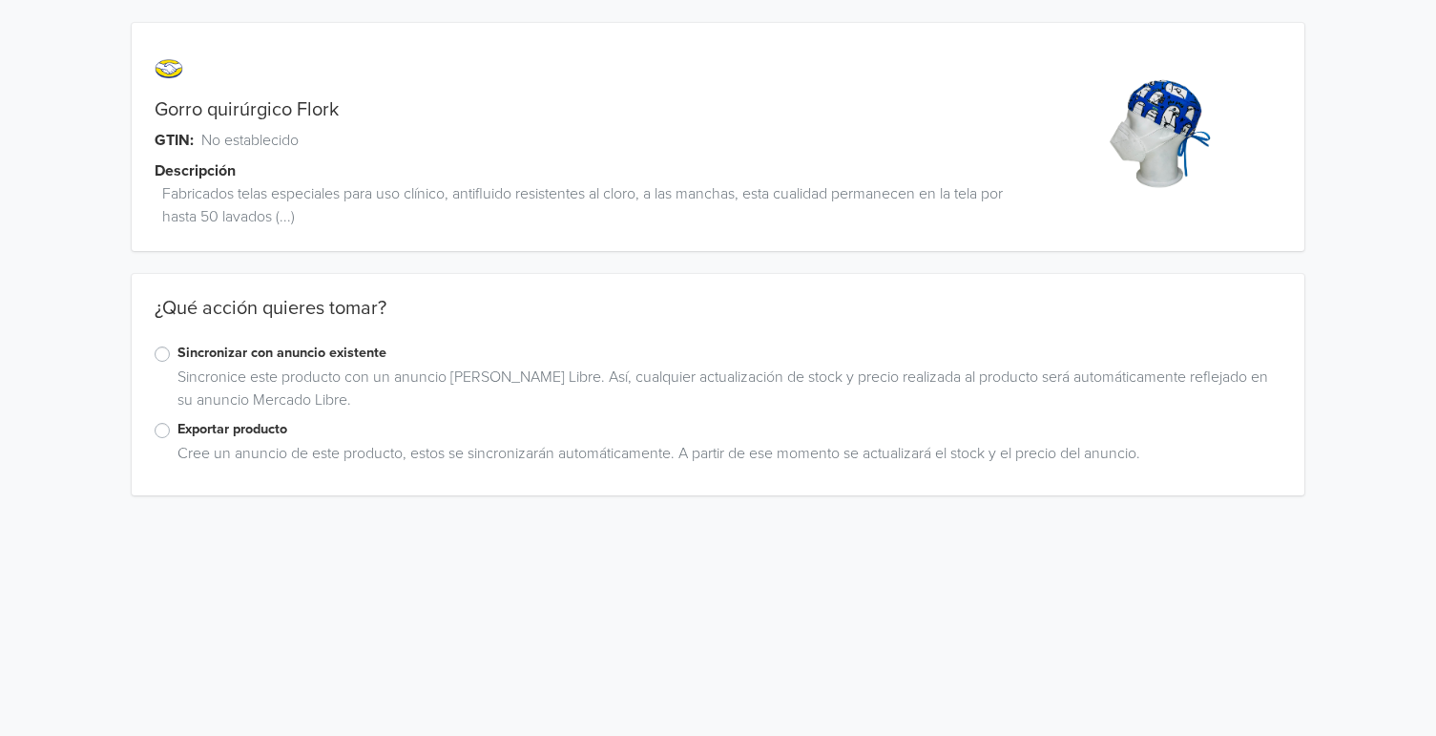
click at [177, 434] on label "Exportar producto" at bounding box center [729, 429] width 1104 height 21
click at [0, 0] on input "Exportar producto" at bounding box center [0, 0] width 0 height 0
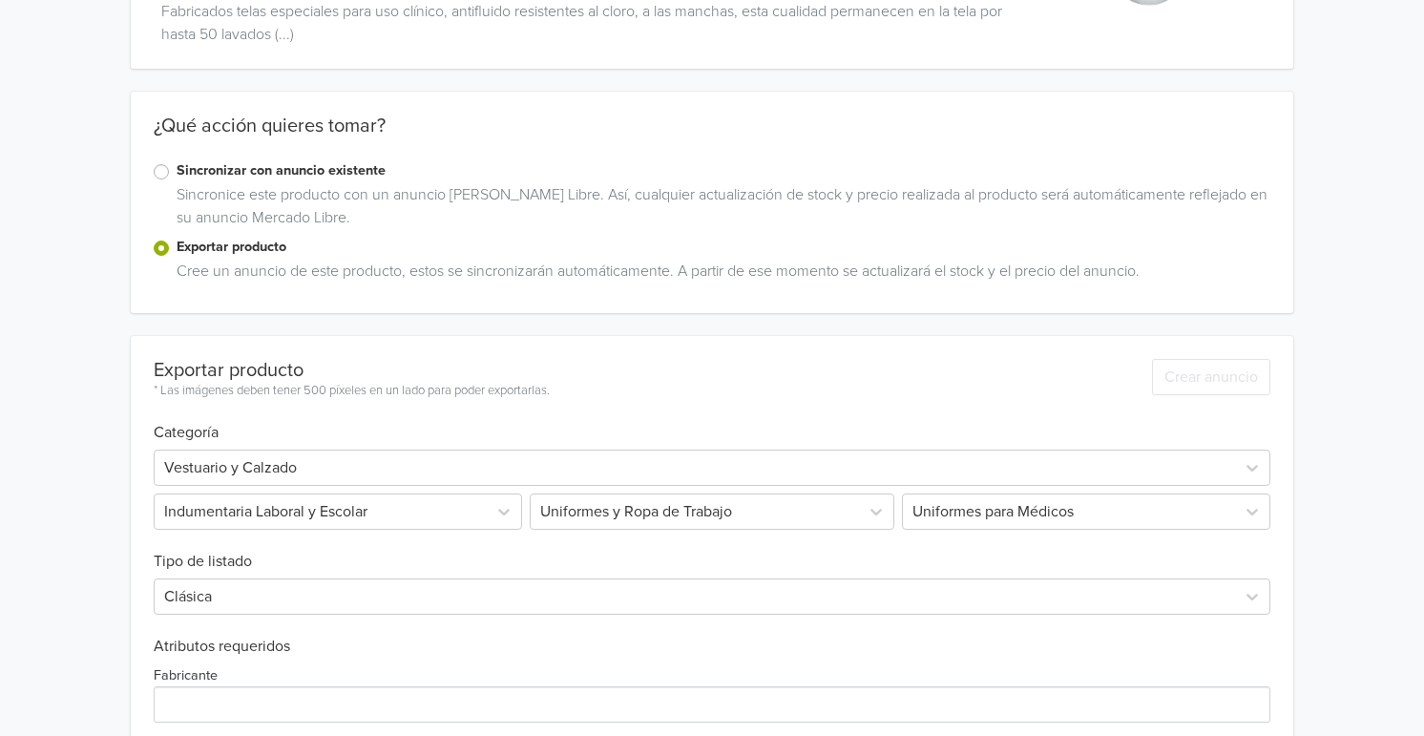
scroll to position [627, 0]
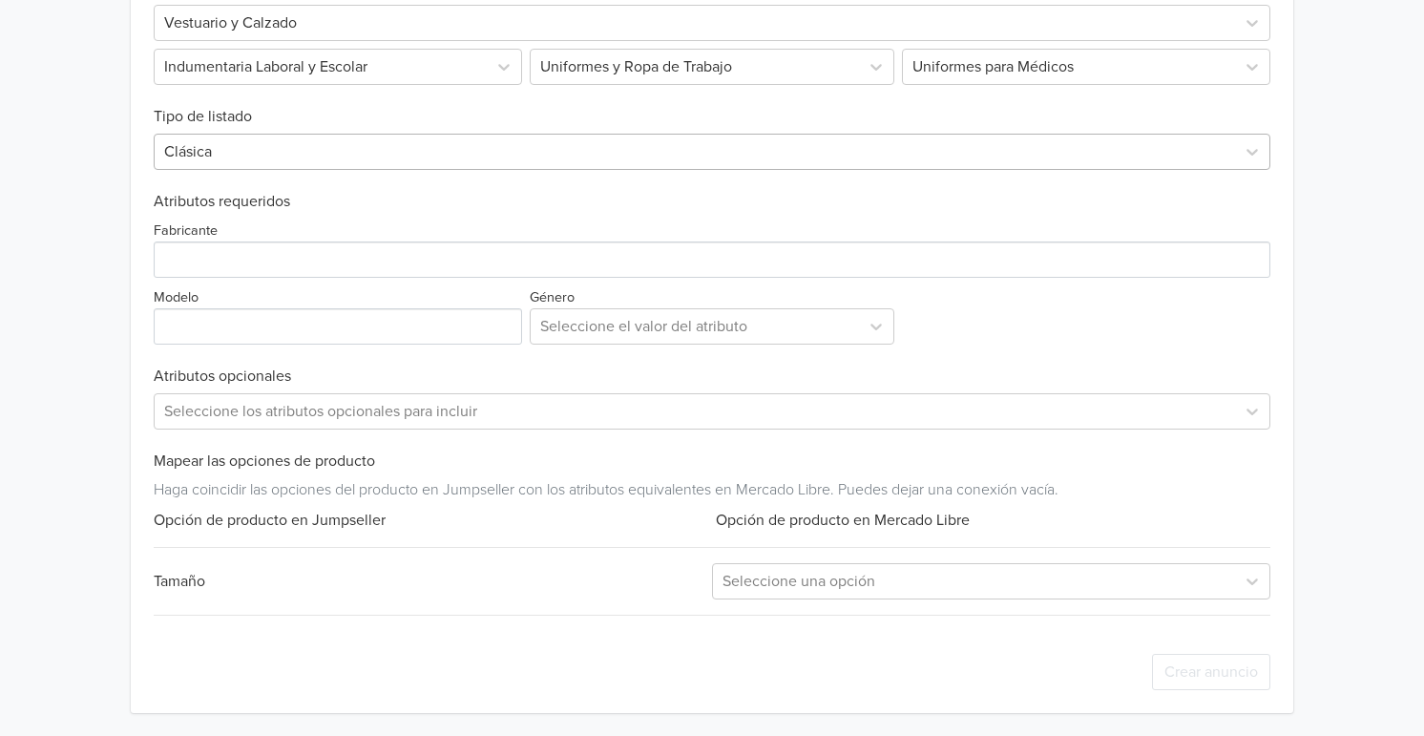
click at [256, 160] on div at bounding box center [694, 151] width 1061 height 27
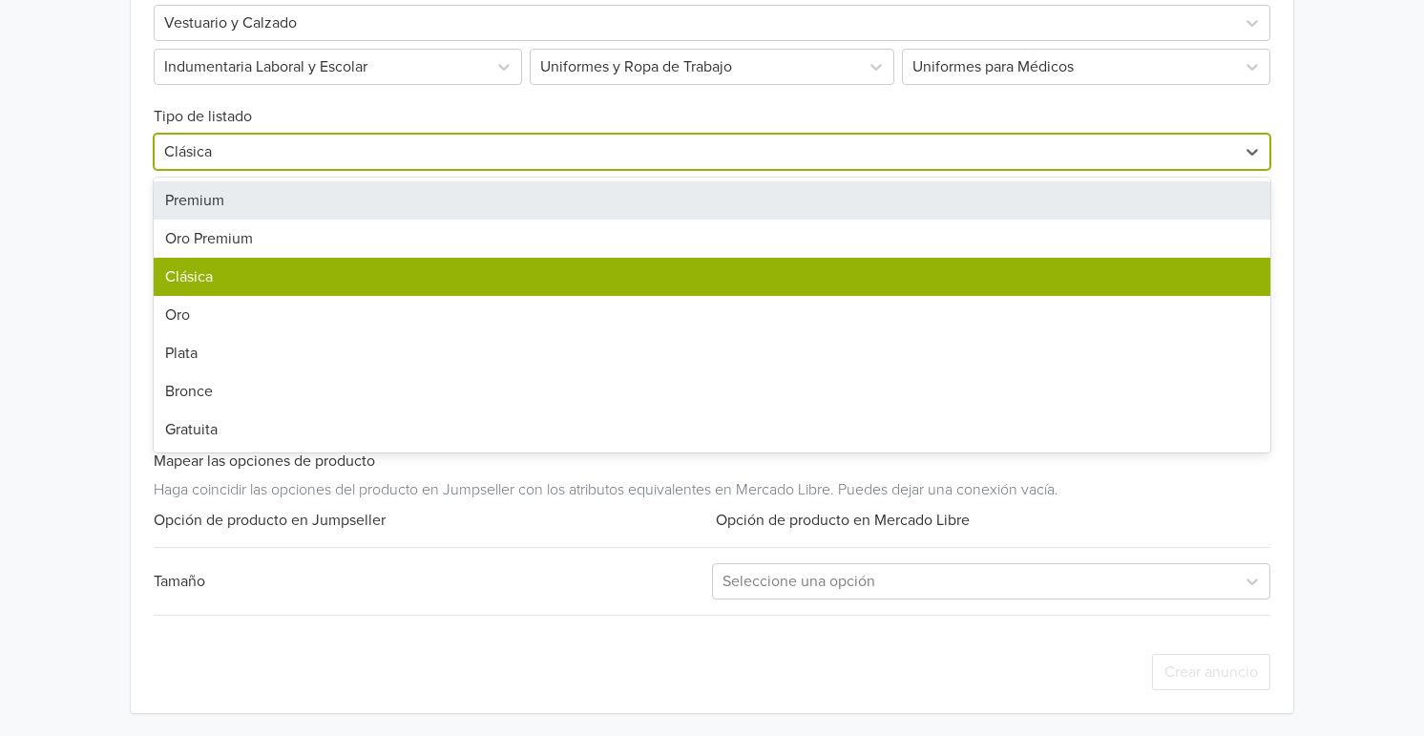
click at [256, 211] on div "Premium" at bounding box center [712, 200] width 1116 height 38
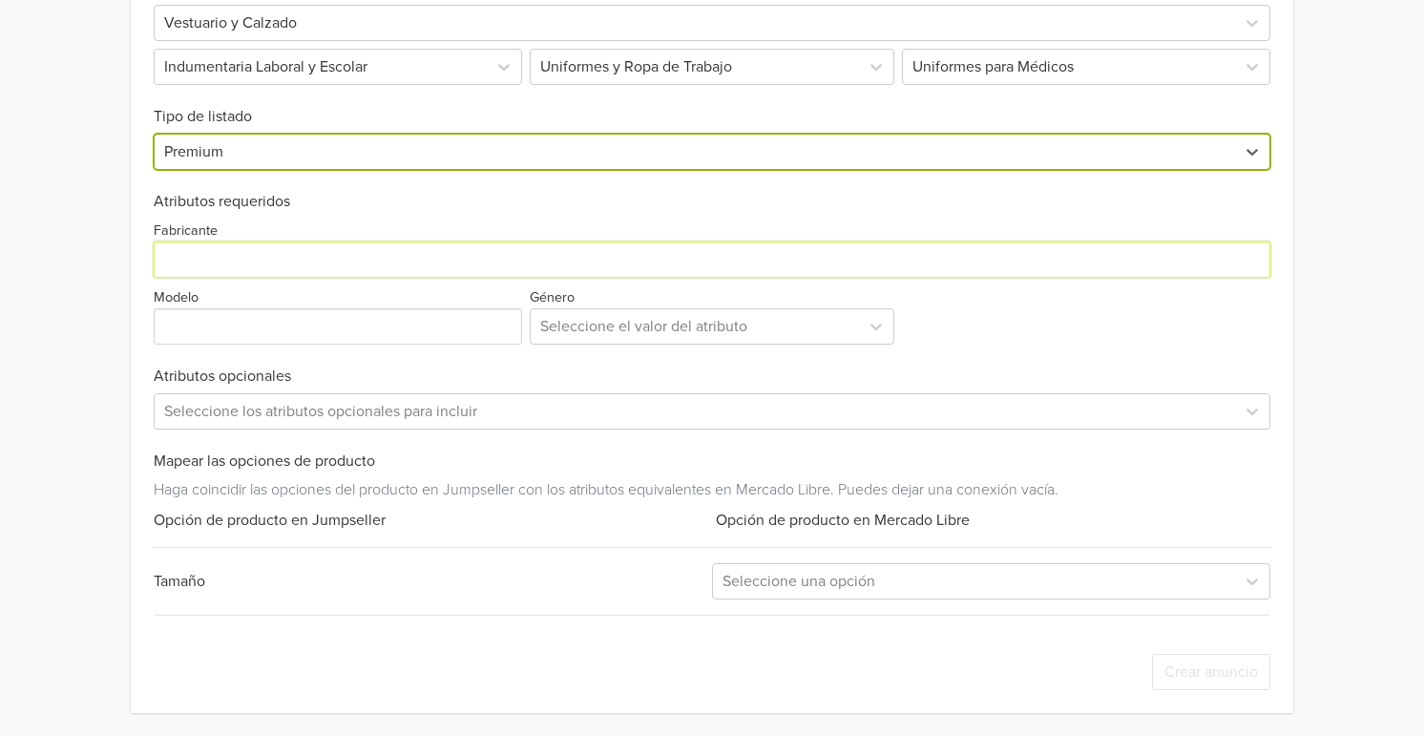
click at [252, 257] on input "Fabricante" at bounding box center [712, 259] width 1116 height 36
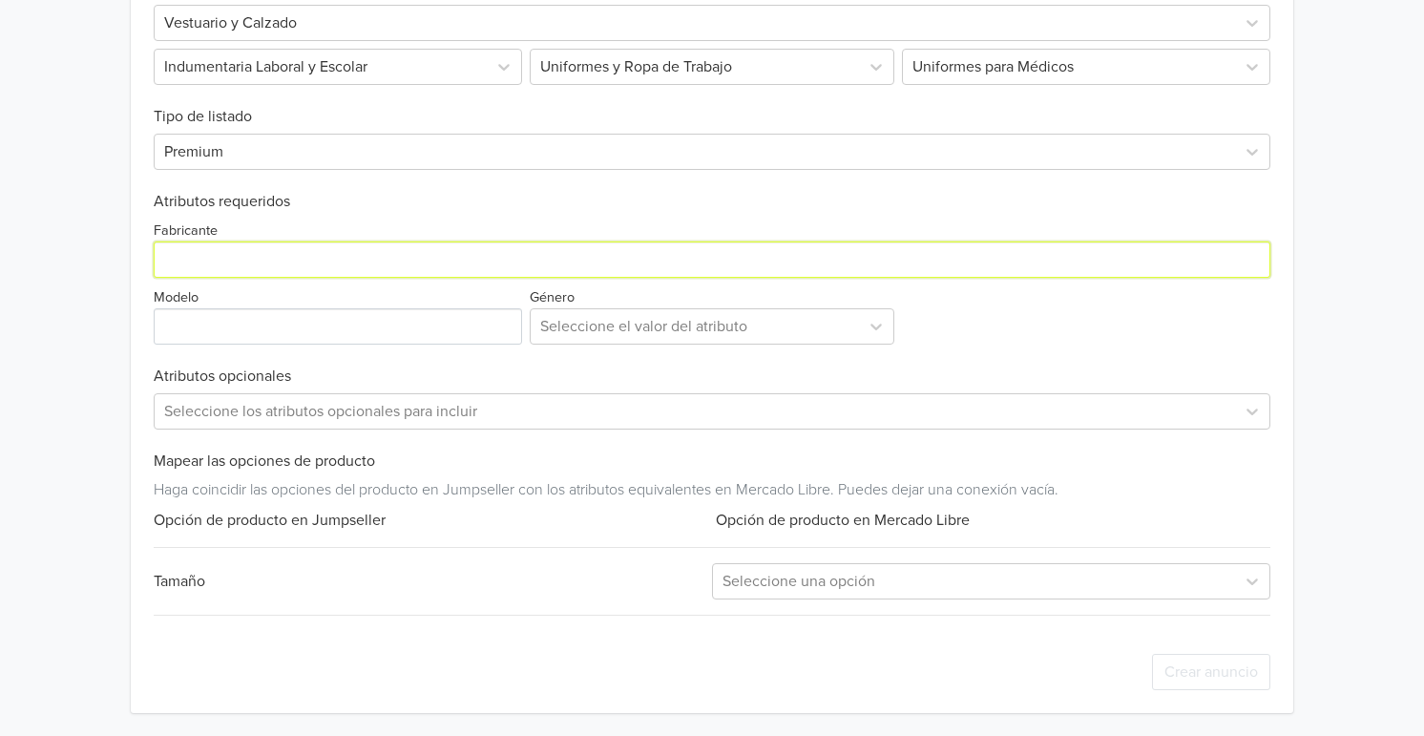
type input "Koala Scrubs"
drag, startPoint x: 293, startPoint y: 262, endPoint x: 86, endPoint y: 255, distance: 207.2
click at [86, 254] on div "Gorro quirúrgico Flork GTIN: No establecido Descripción Fabricados telas especi…" at bounding box center [711, 54] width 1395 height 1362
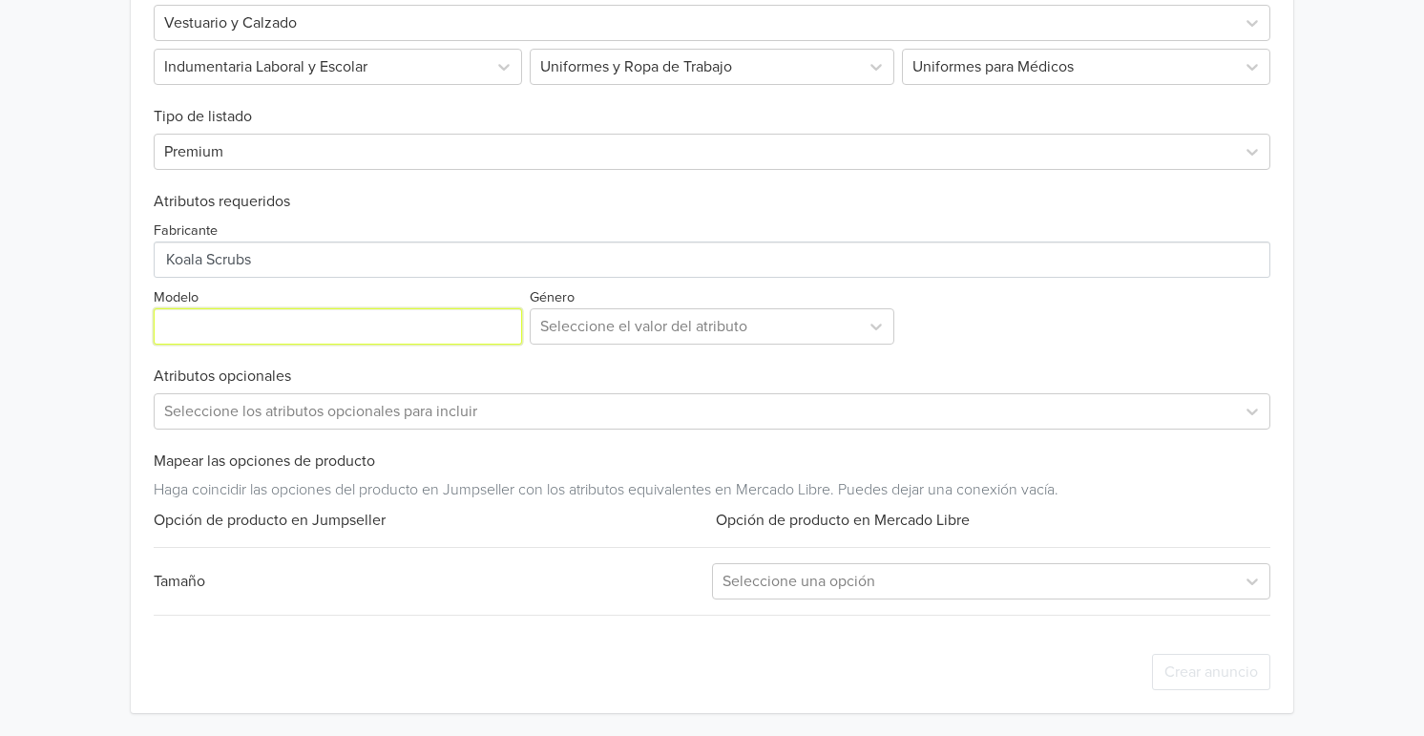
click at [236, 336] on input "Modelo" at bounding box center [338, 326] width 368 height 36
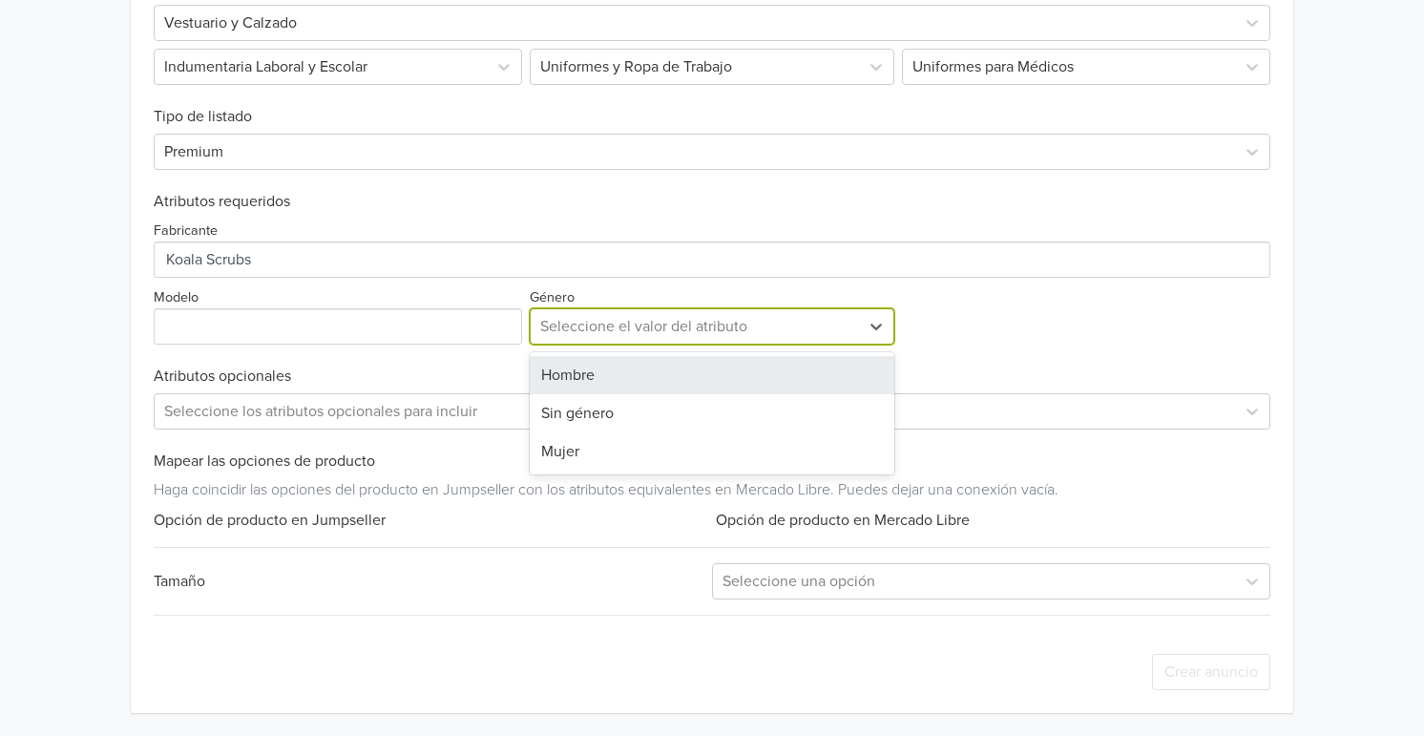
drag, startPoint x: 561, startPoint y: 320, endPoint x: 563, endPoint y: 365, distance: 45.8
click at [561, 320] on div at bounding box center [694, 326] width 309 height 27
click at [562, 381] on div "Hombre" at bounding box center [712, 375] width 364 height 38
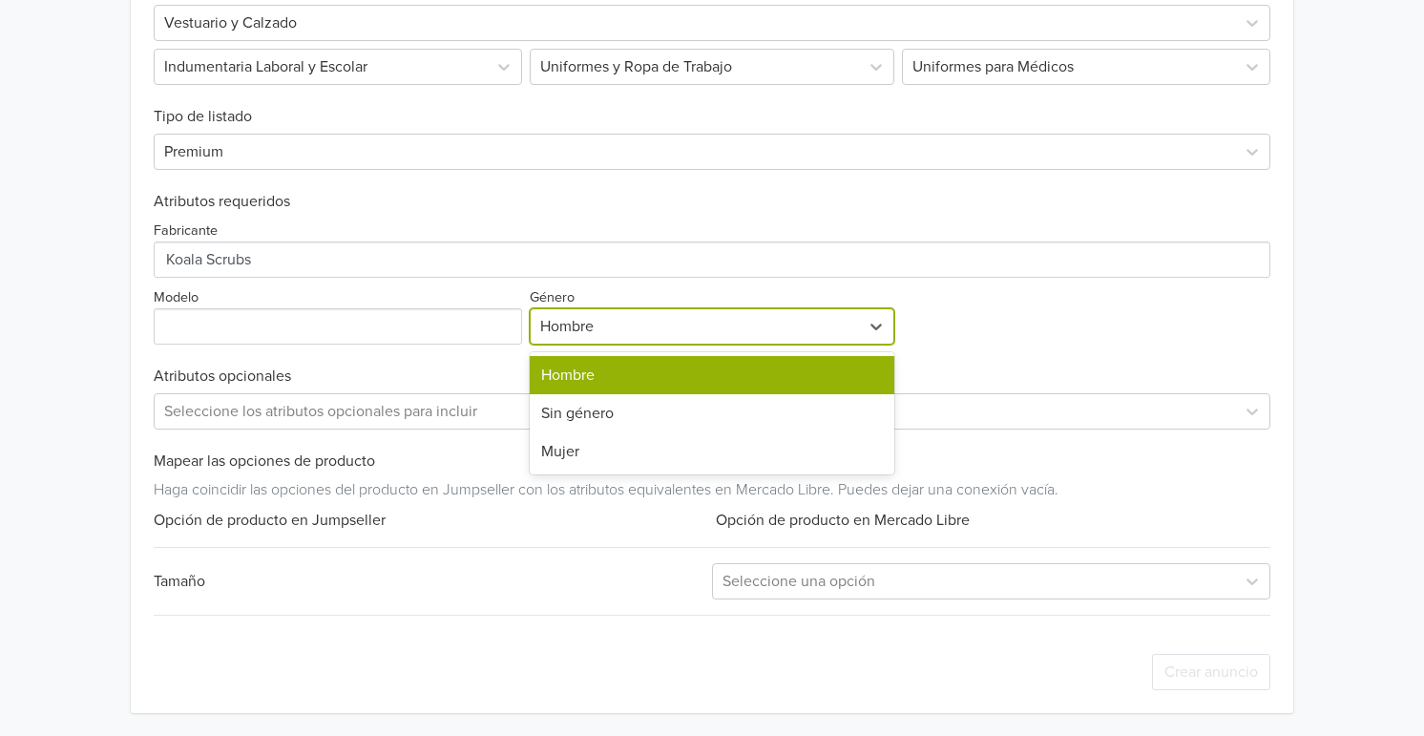
click at [557, 327] on div at bounding box center [694, 326] width 309 height 27
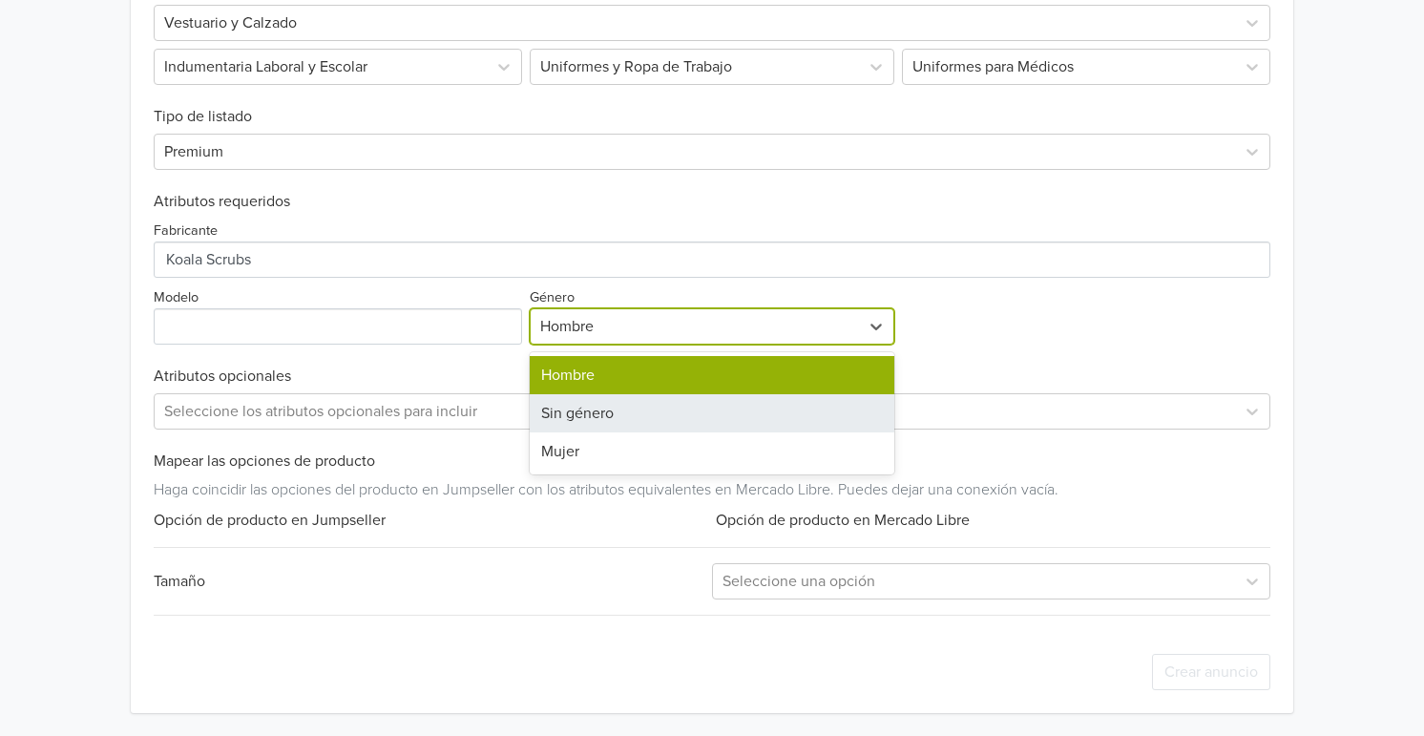
click at [577, 415] on div "Sin género" at bounding box center [712, 413] width 364 height 38
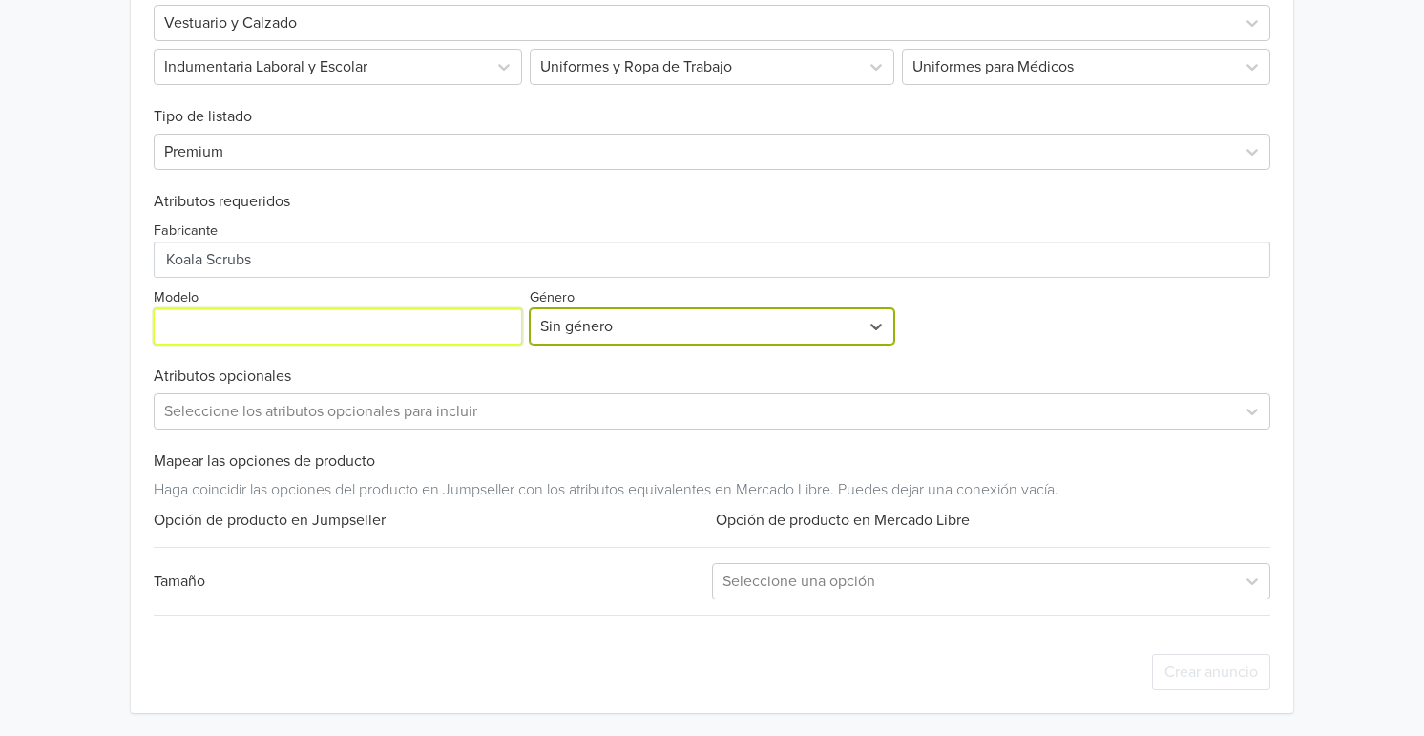
click at [400, 321] on input "Modelo" at bounding box center [338, 326] width 368 height 36
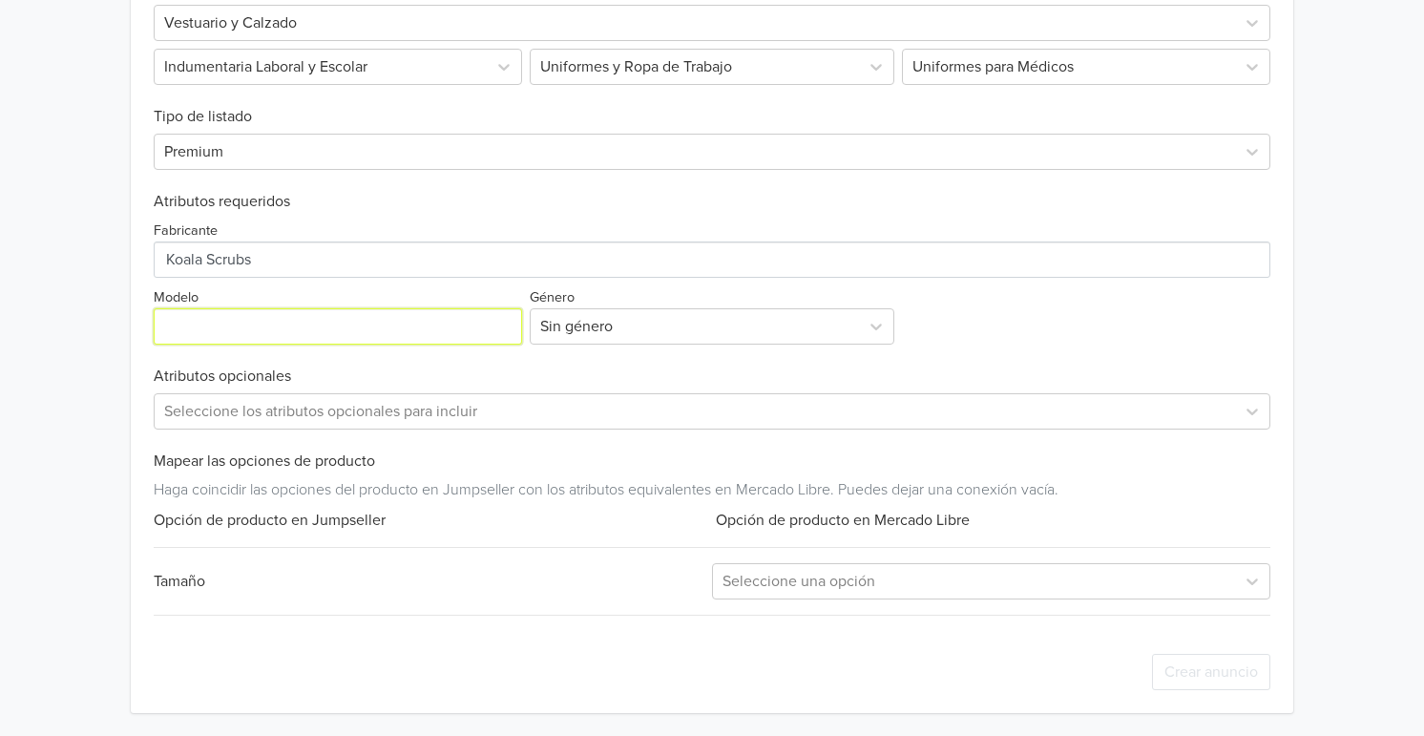
type input "Cofia"
click at [278, 412] on div at bounding box center [694, 411] width 1061 height 27
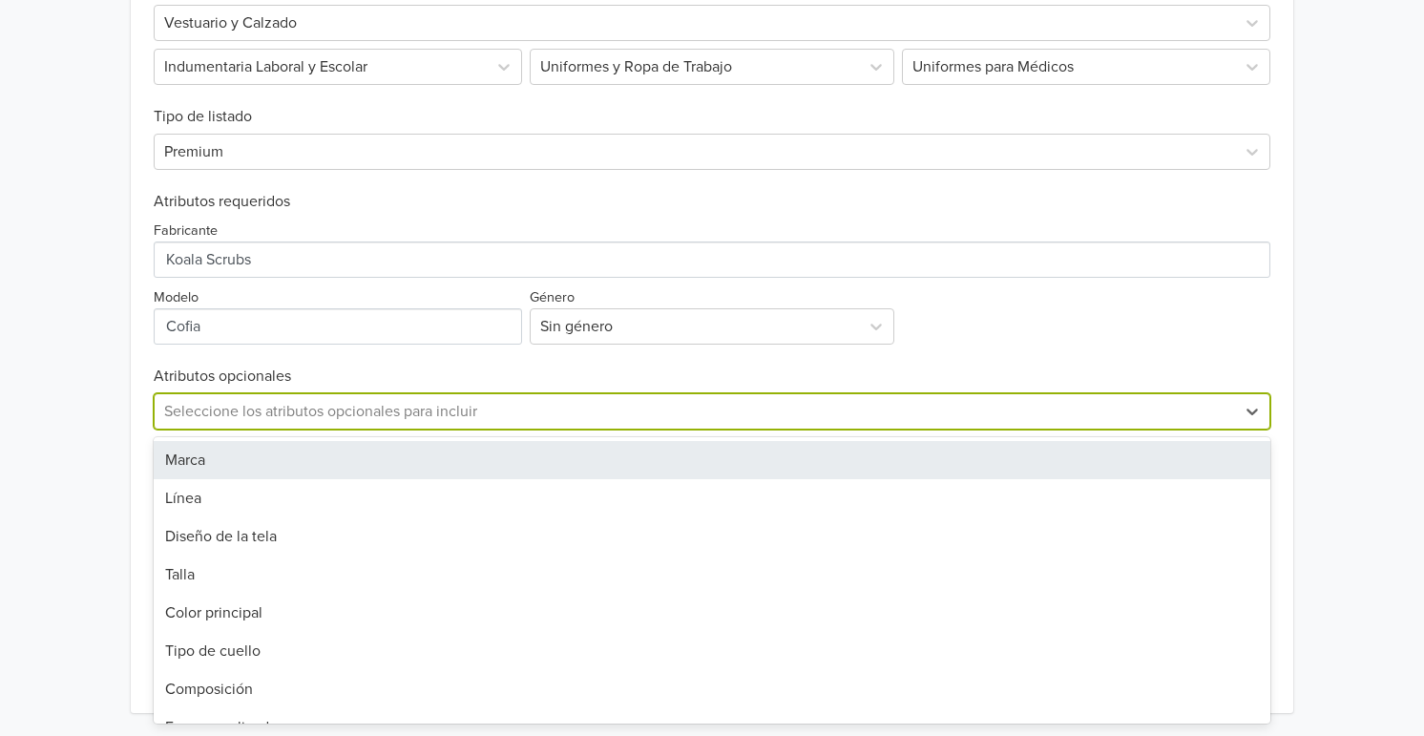
click at [244, 461] on div "Marca" at bounding box center [712, 460] width 1116 height 38
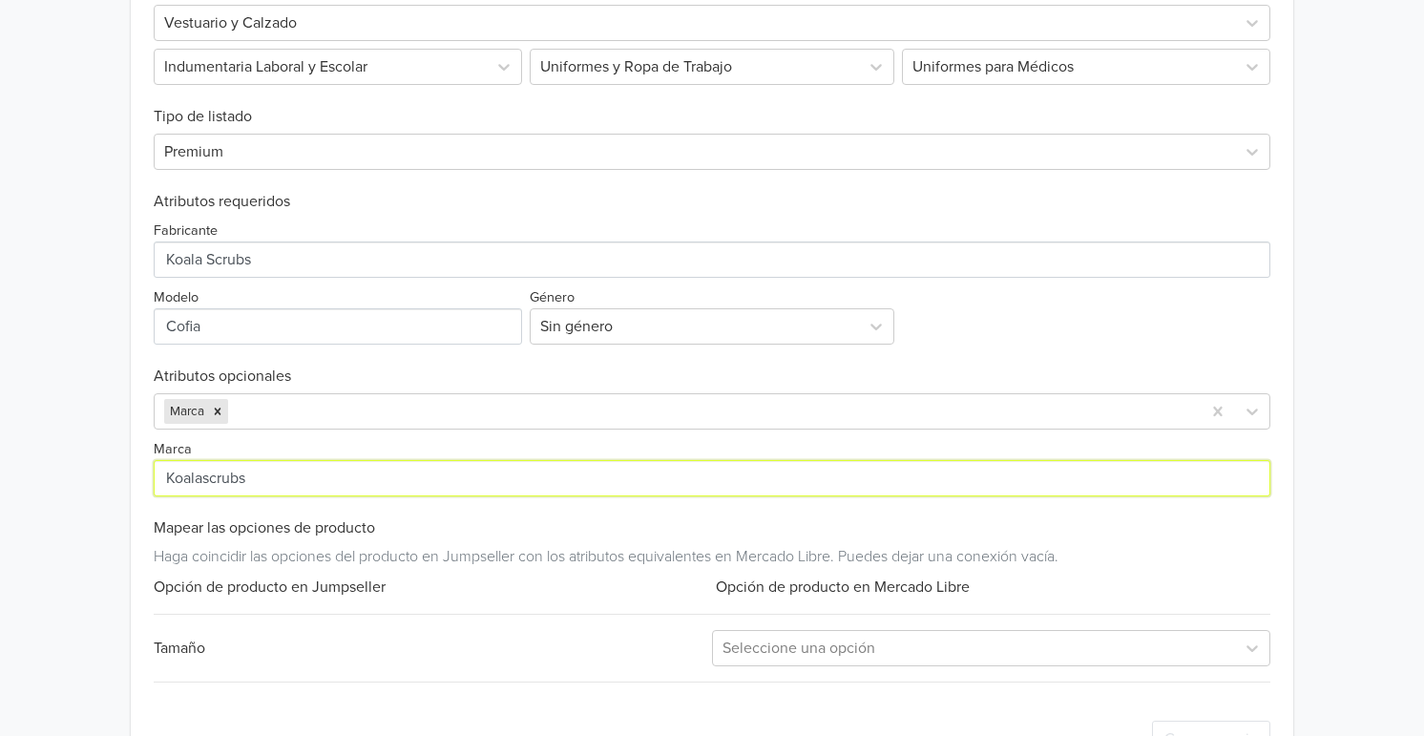
click at [257, 480] on input "Marca" at bounding box center [712, 478] width 1116 height 36
paste input "Koalascrubs Koala Scrubs"
drag, startPoint x: 358, startPoint y: 478, endPoint x: 60, endPoint y: 462, distance: 298.1
click at [60, 462] on div "Gorro quirúrgico Flork GTIN: No establecido Descripción Fabricados telas especi…" at bounding box center [711, 87] width 1395 height 1429
paste input "string"
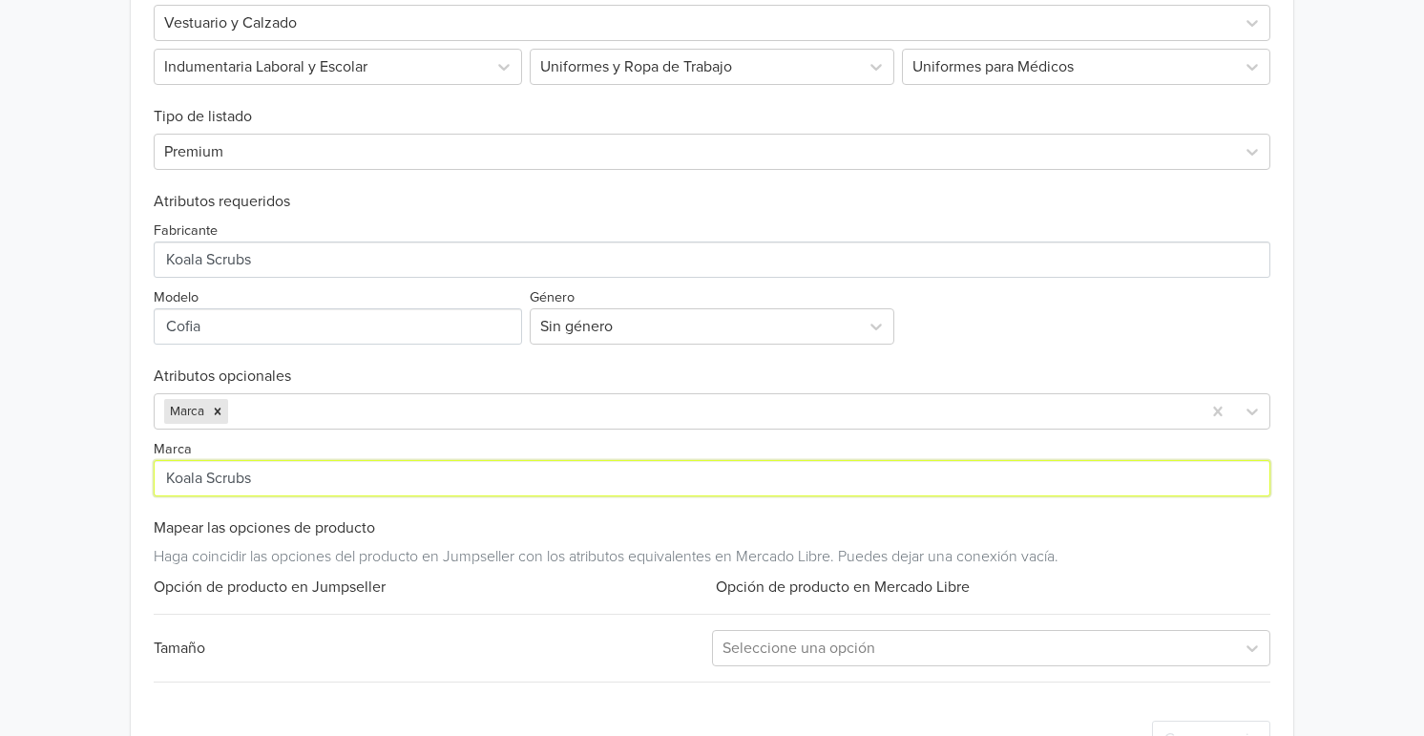
type input "Koala Scrubs"
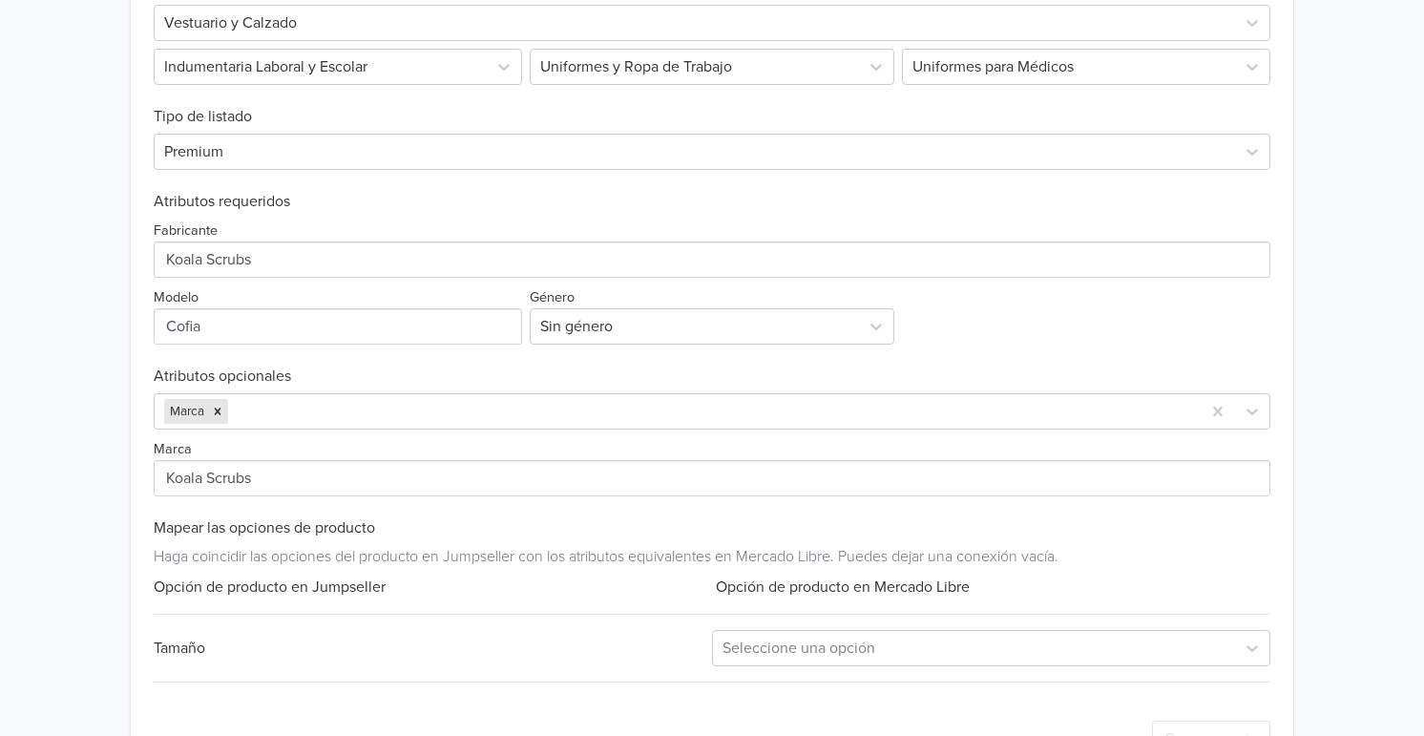
click at [399, 636] on div "Tamaño" at bounding box center [433, 647] width 558 height 23
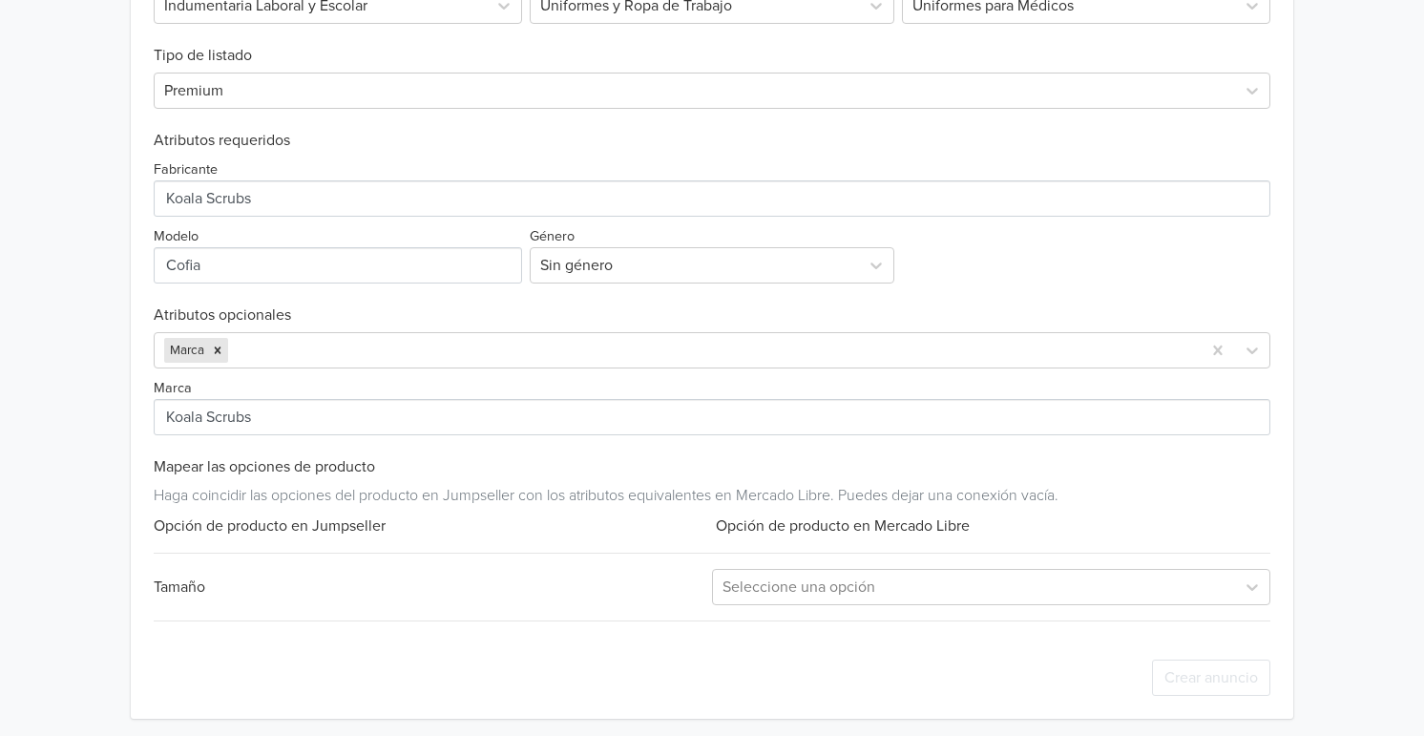
scroll to position [694, 0]
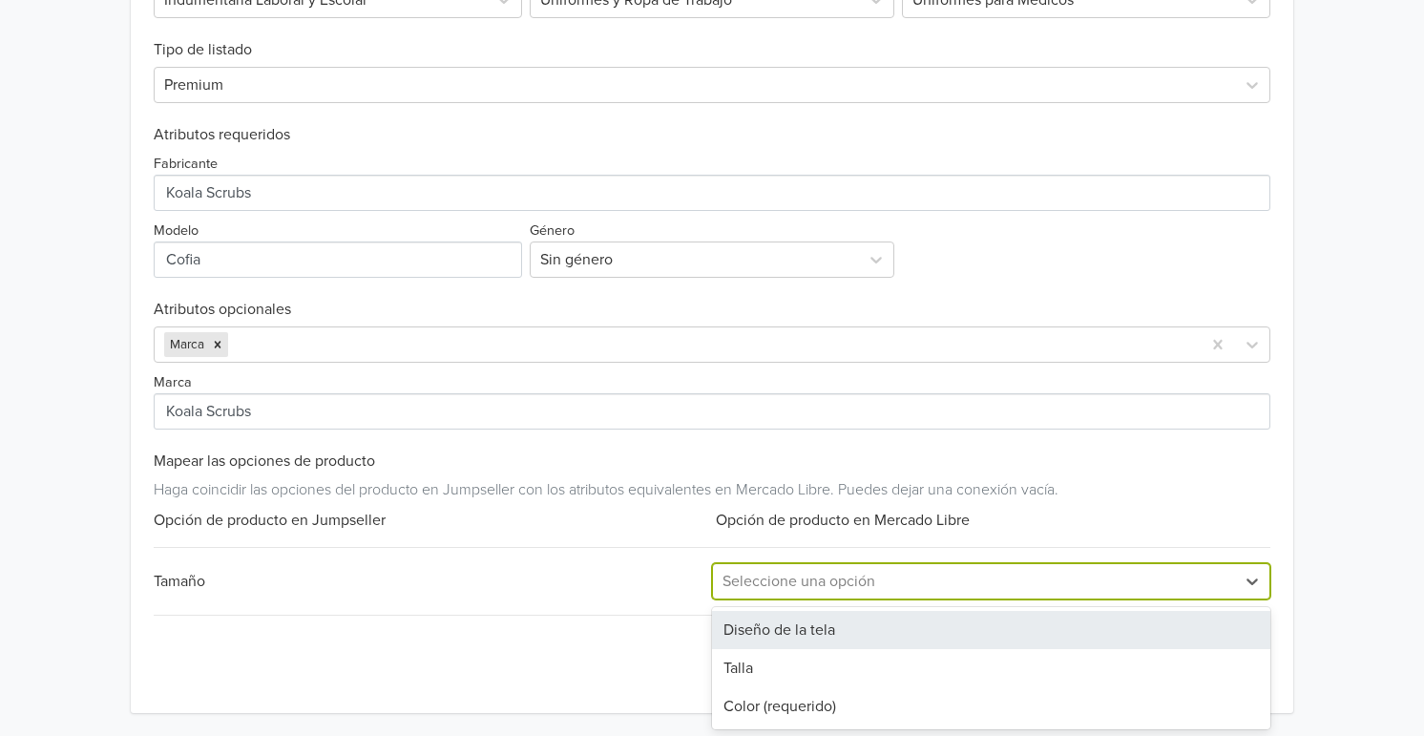
click at [739, 568] on div at bounding box center [973, 581] width 503 height 27
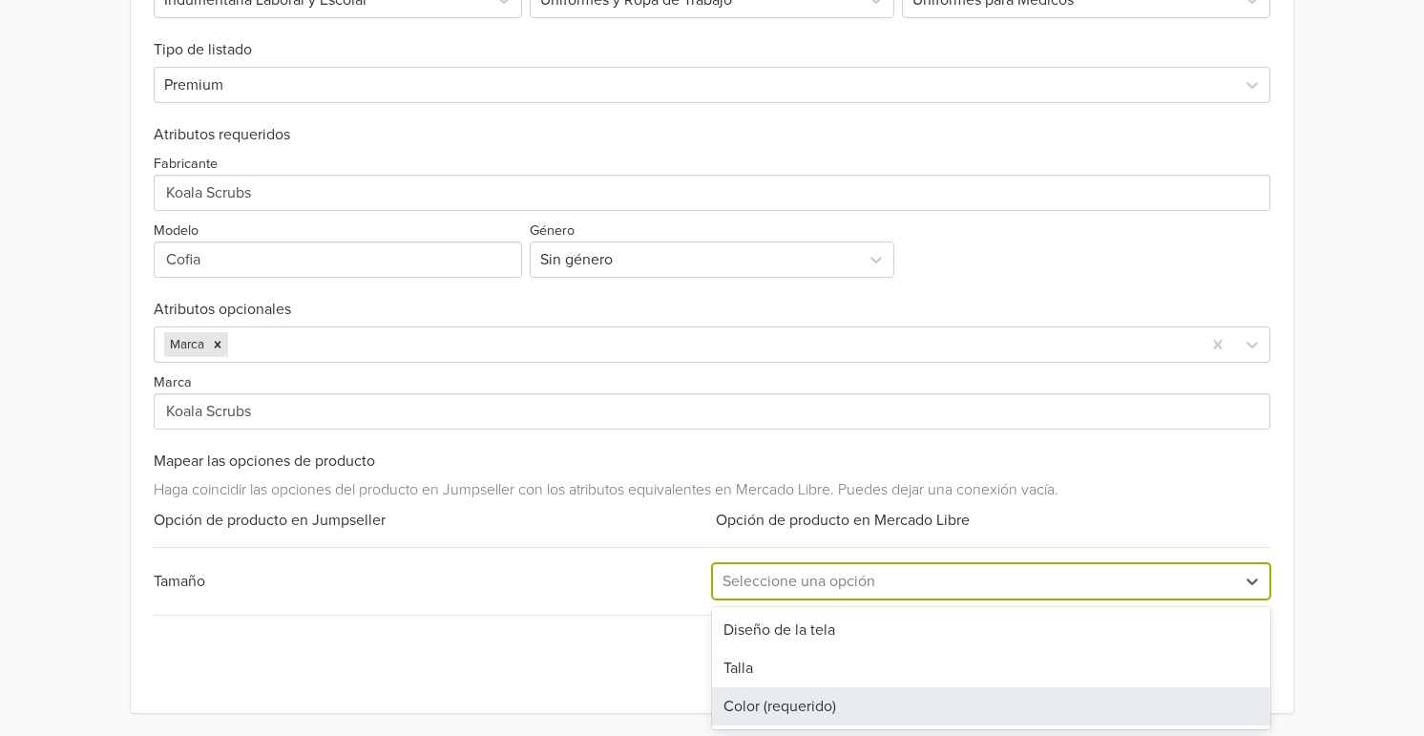
click at [770, 704] on div "Color (requerido)" at bounding box center [991, 706] width 558 height 38
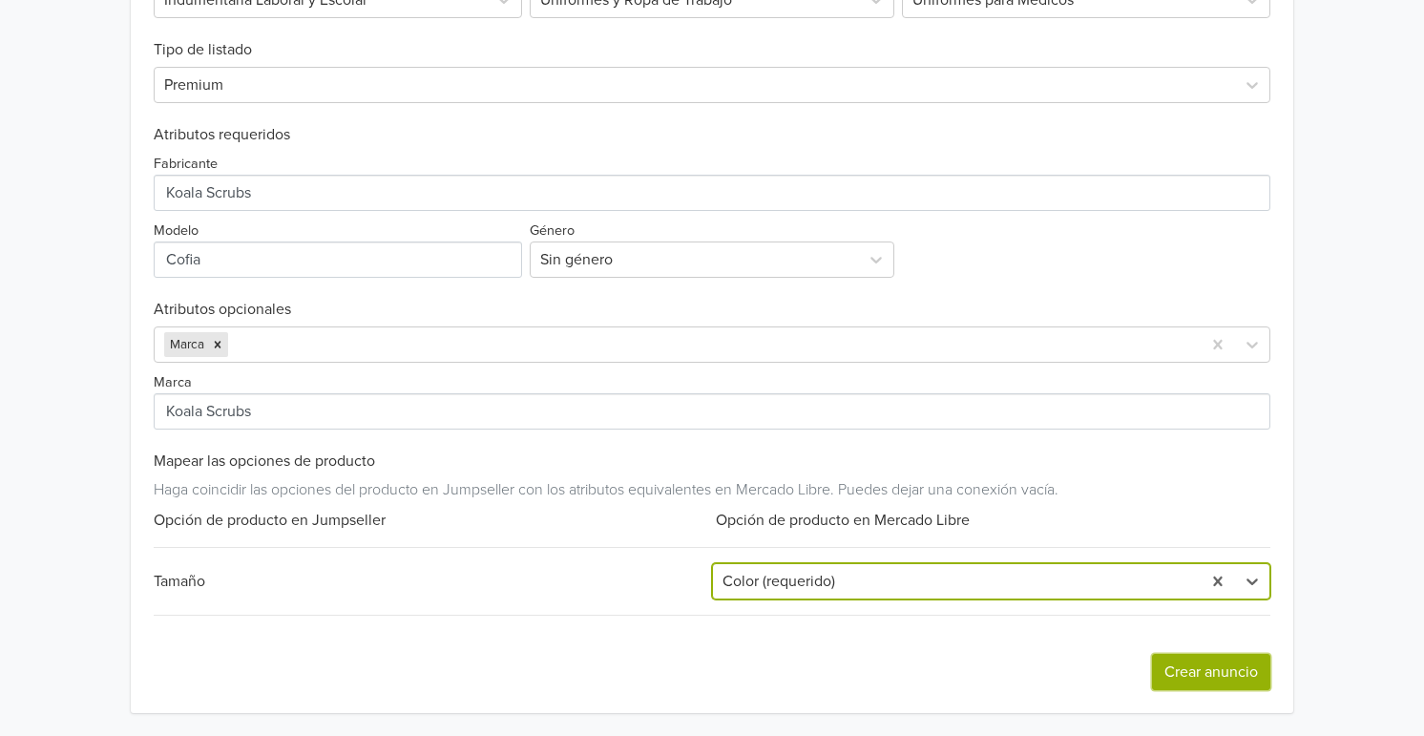
click at [1248, 679] on button "Crear anuncio" at bounding box center [1211, 672] width 118 height 36
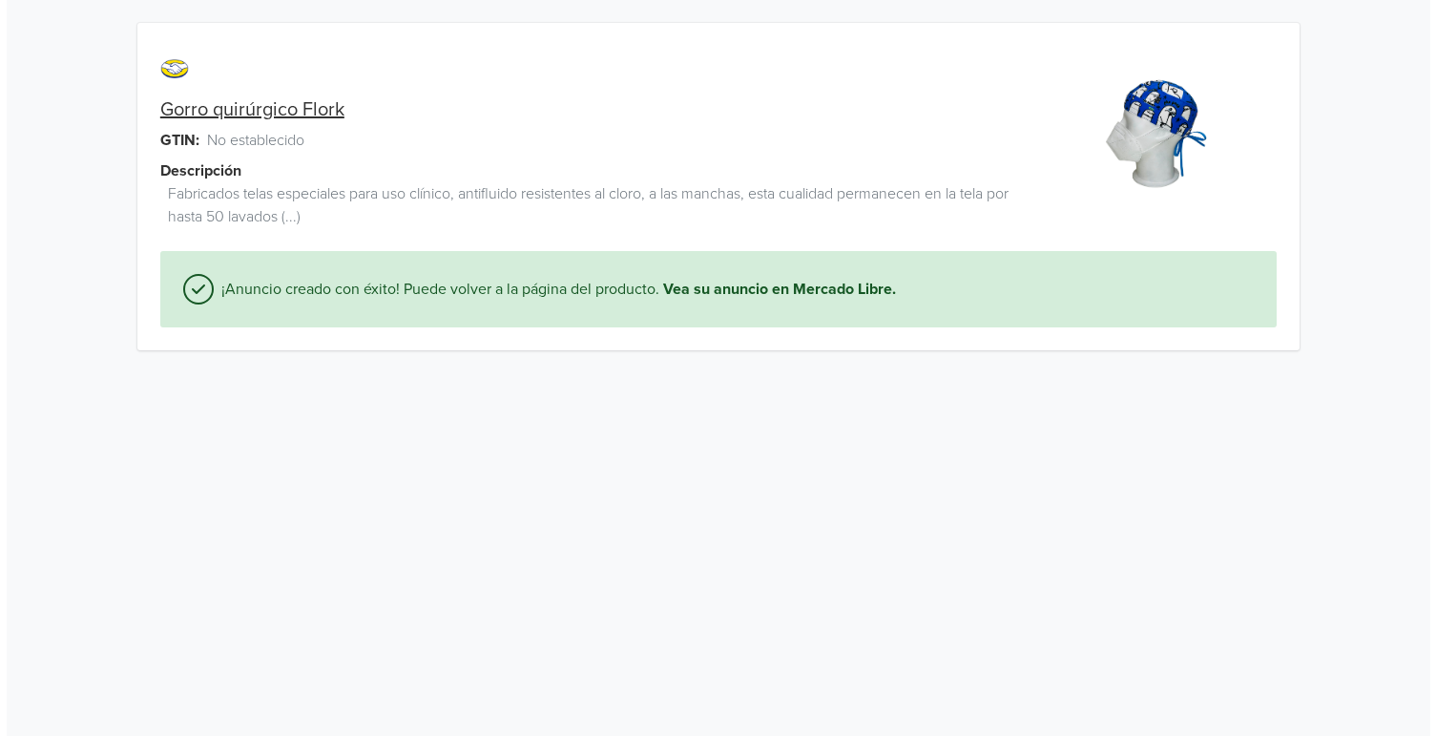
scroll to position [0, 0]
click at [716, 289] on link "Vea su anuncio en Mercado Libre." at bounding box center [773, 289] width 233 height 23
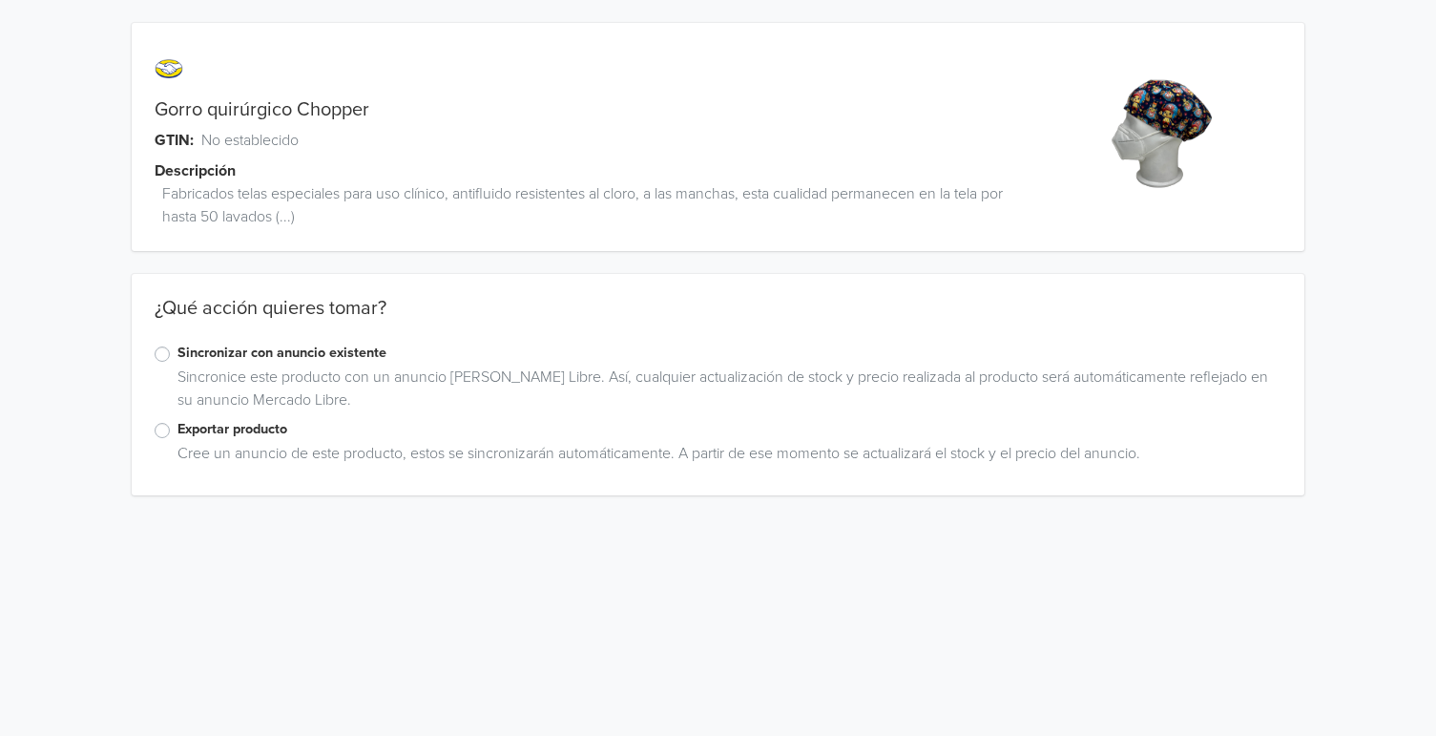
click at [197, 427] on label "Exportar producto" at bounding box center [729, 429] width 1104 height 21
click at [0, 0] on input "Exportar producto" at bounding box center [0, 0] width 0 height 0
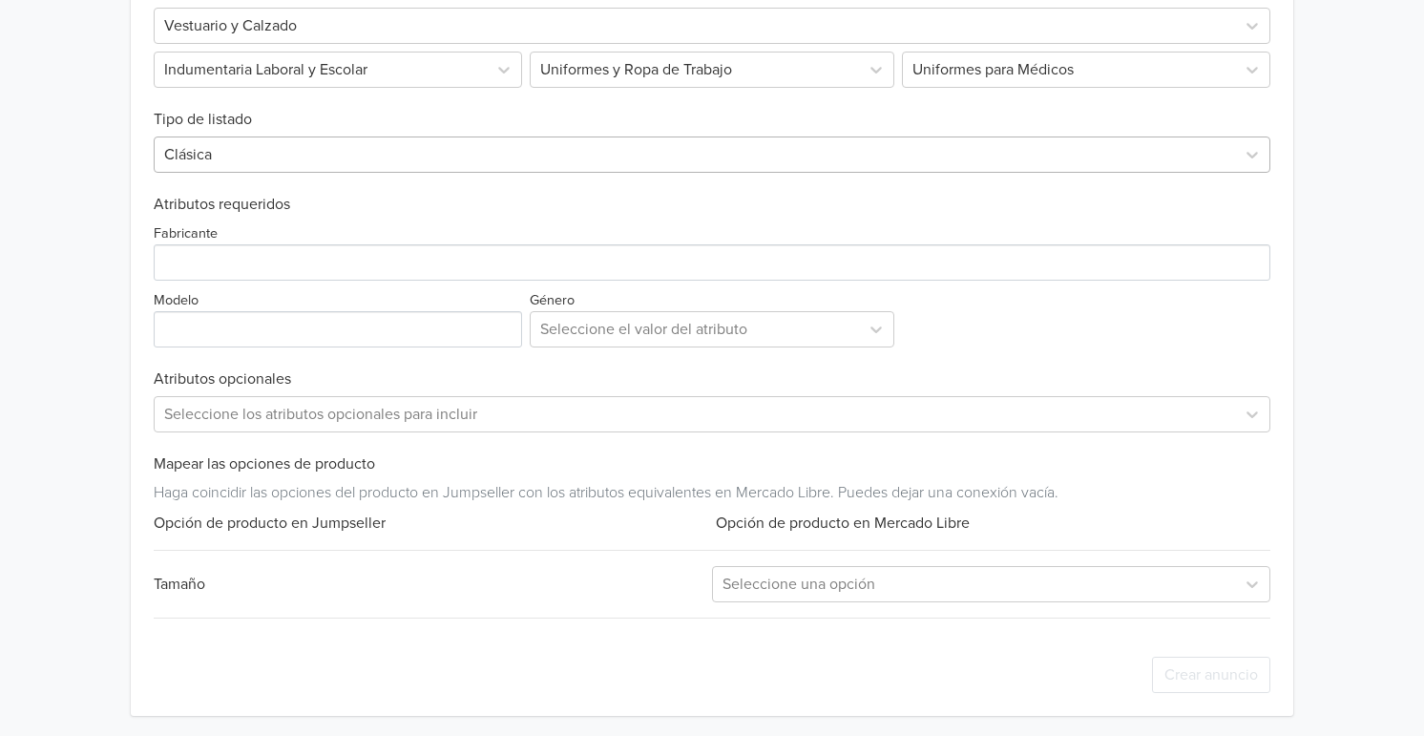
scroll to position [627, 0]
click at [231, 161] on div at bounding box center [694, 151] width 1061 height 27
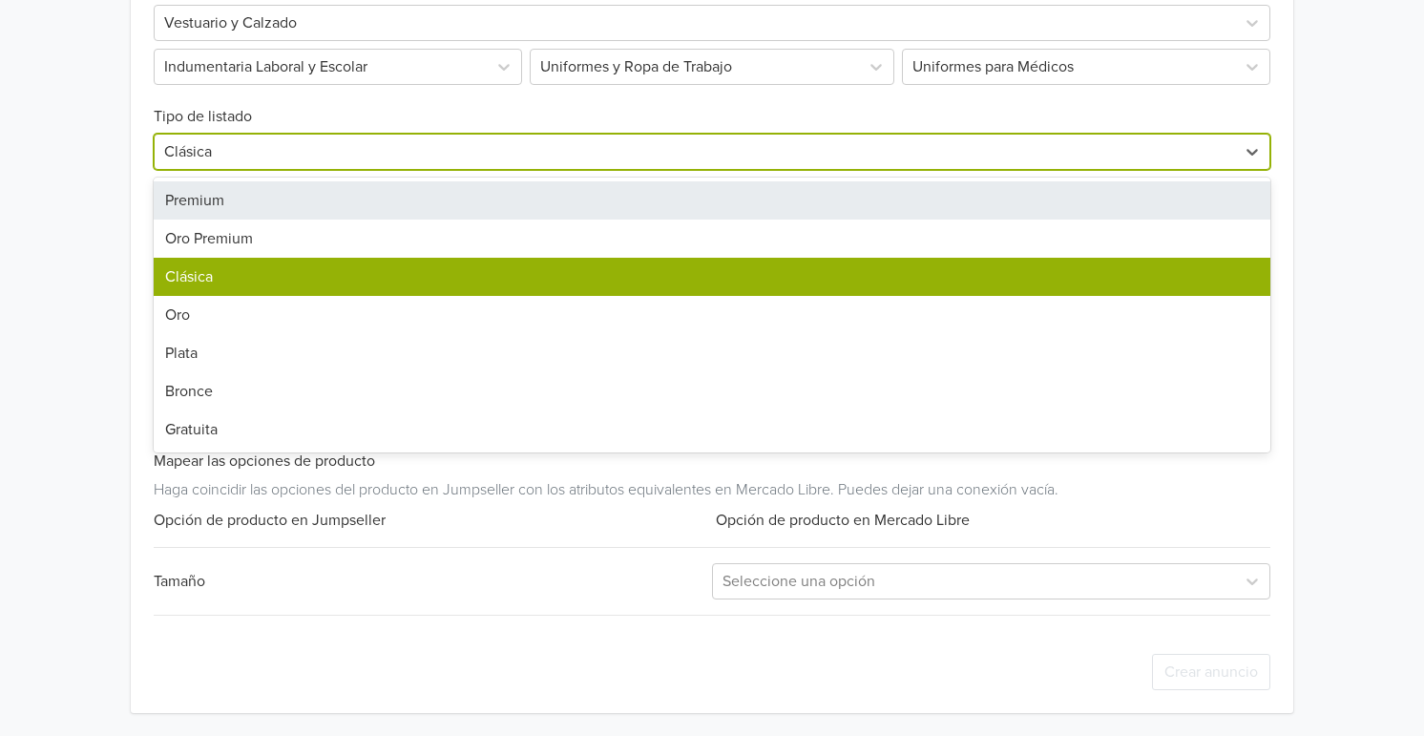
click at [231, 197] on div "Premium" at bounding box center [712, 200] width 1116 height 38
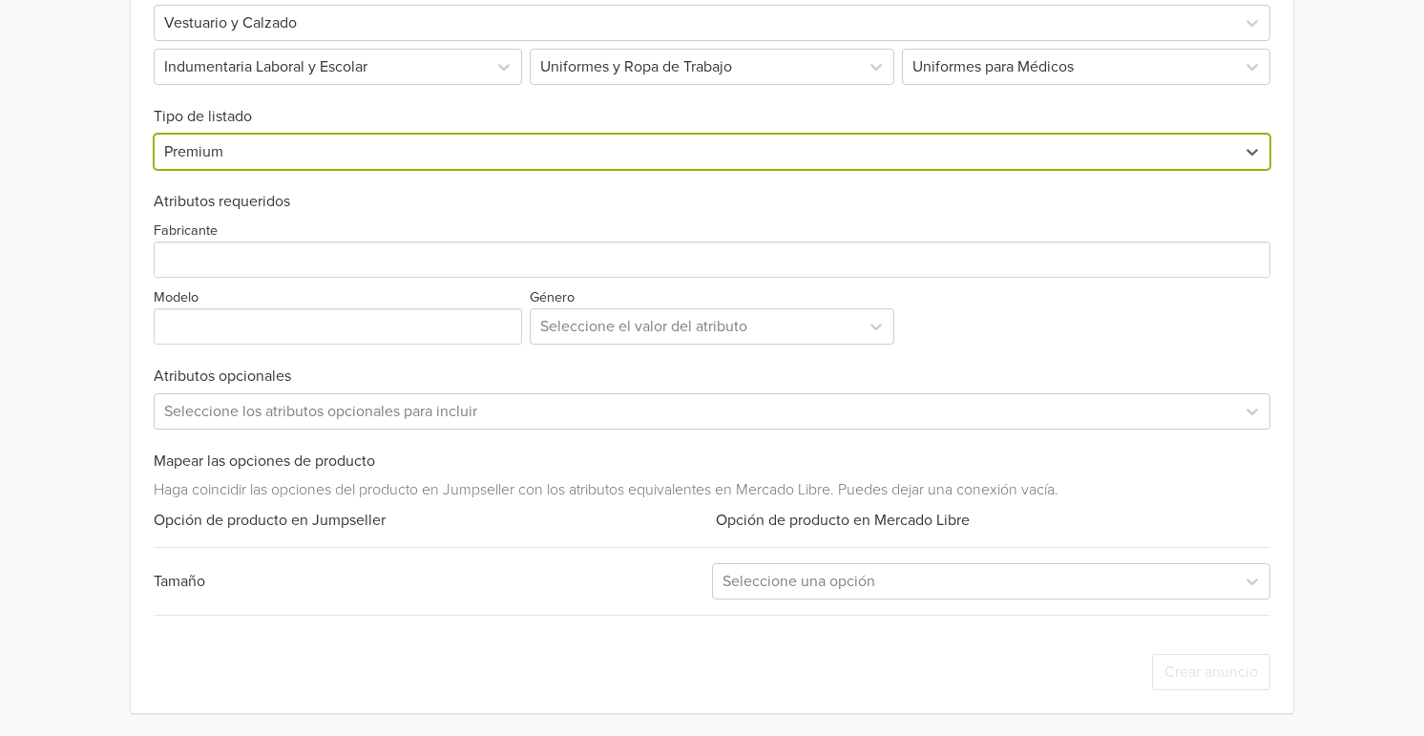
click at [232, 280] on div "Fabricante Modelo Género Seleccione el valor del atributo" at bounding box center [712, 278] width 1116 height 134
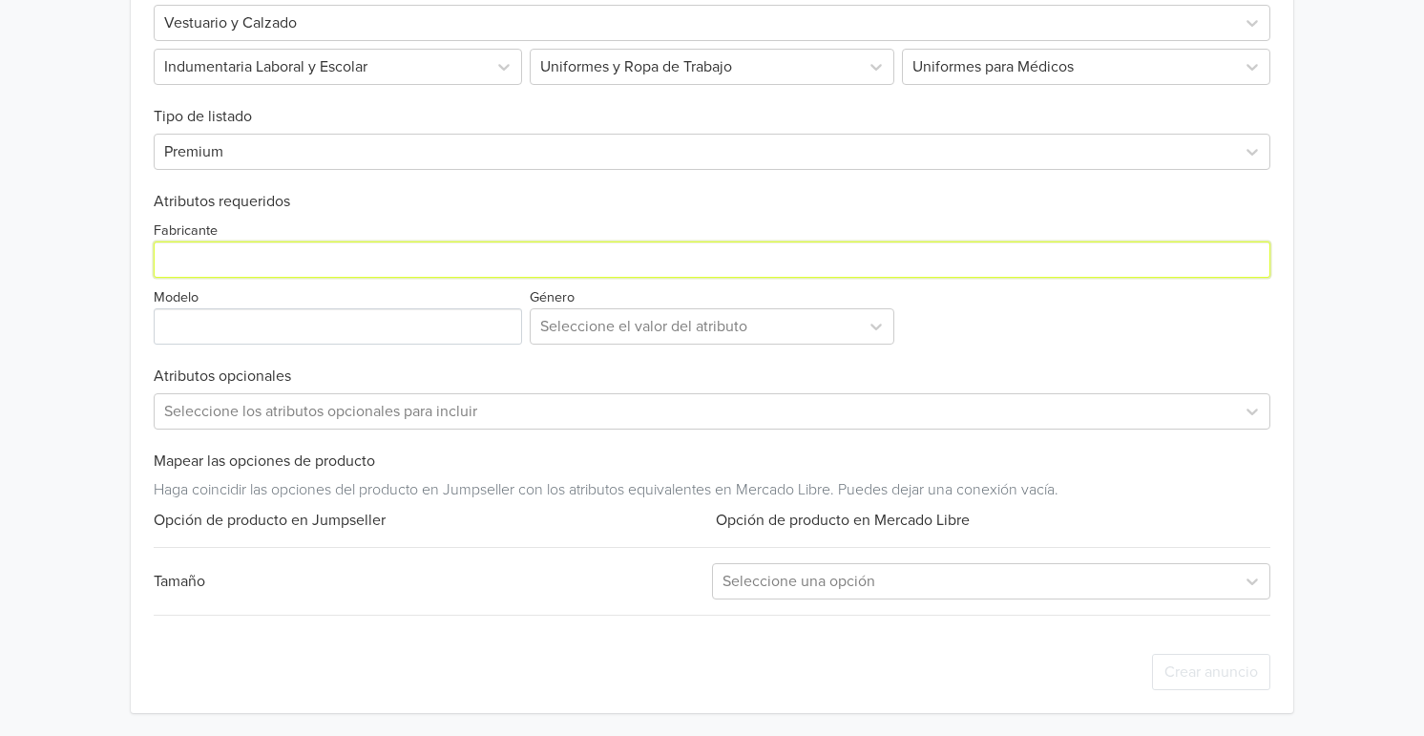
click at [237, 265] on input "Fabricante" at bounding box center [712, 259] width 1116 height 36
paste input "Koala Scrubs"
type input "Koala Scrubs"
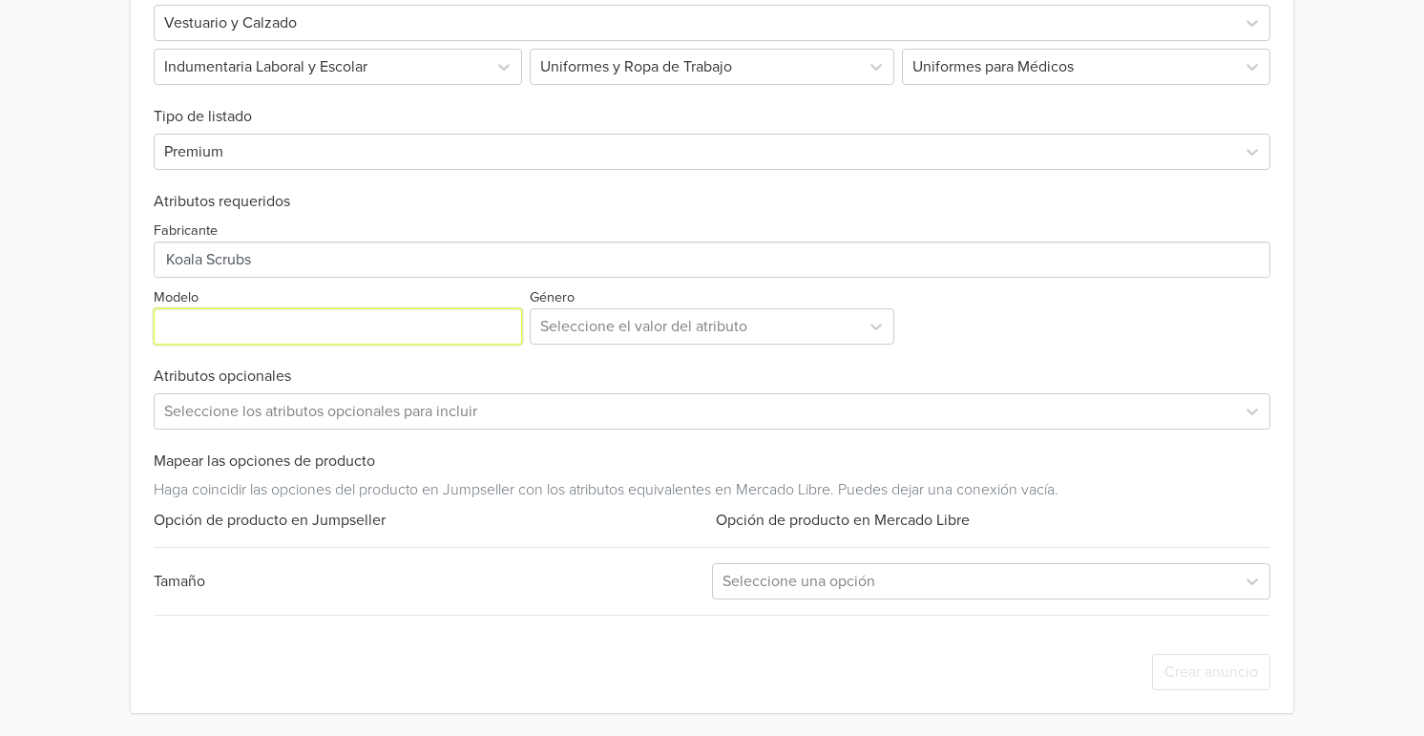
drag, startPoint x: 199, startPoint y: 327, endPoint x: 234, endPoint y: 353, distance: 42.9
click at [199, 327] on input "Modelo" at bounding box center [338, 326] width 368 height 36
type input "Cofia"
click at [616, 322] on div at bounding box center [694, 326] width 309 height 27
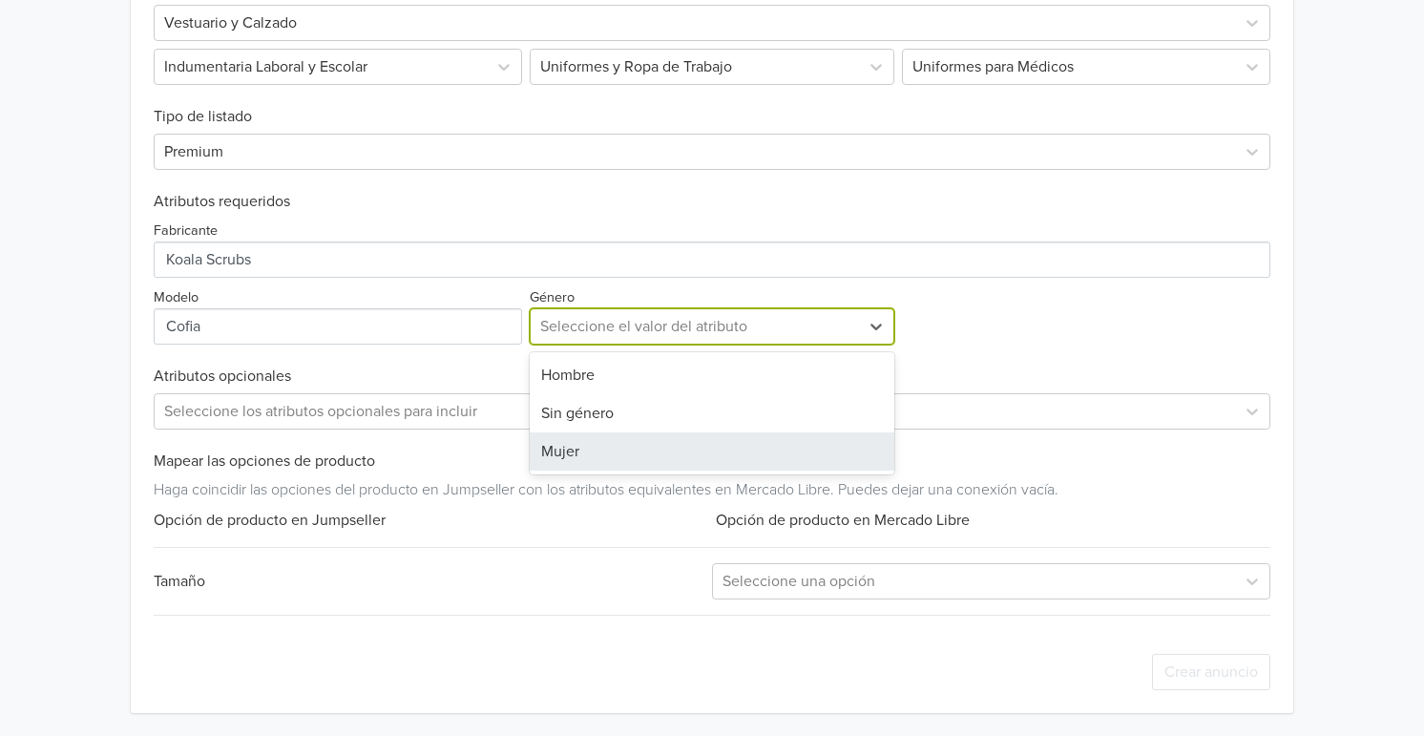
click at [596, 420] on div "Sin género" at bounding box center [712, 413] width 364 height 38
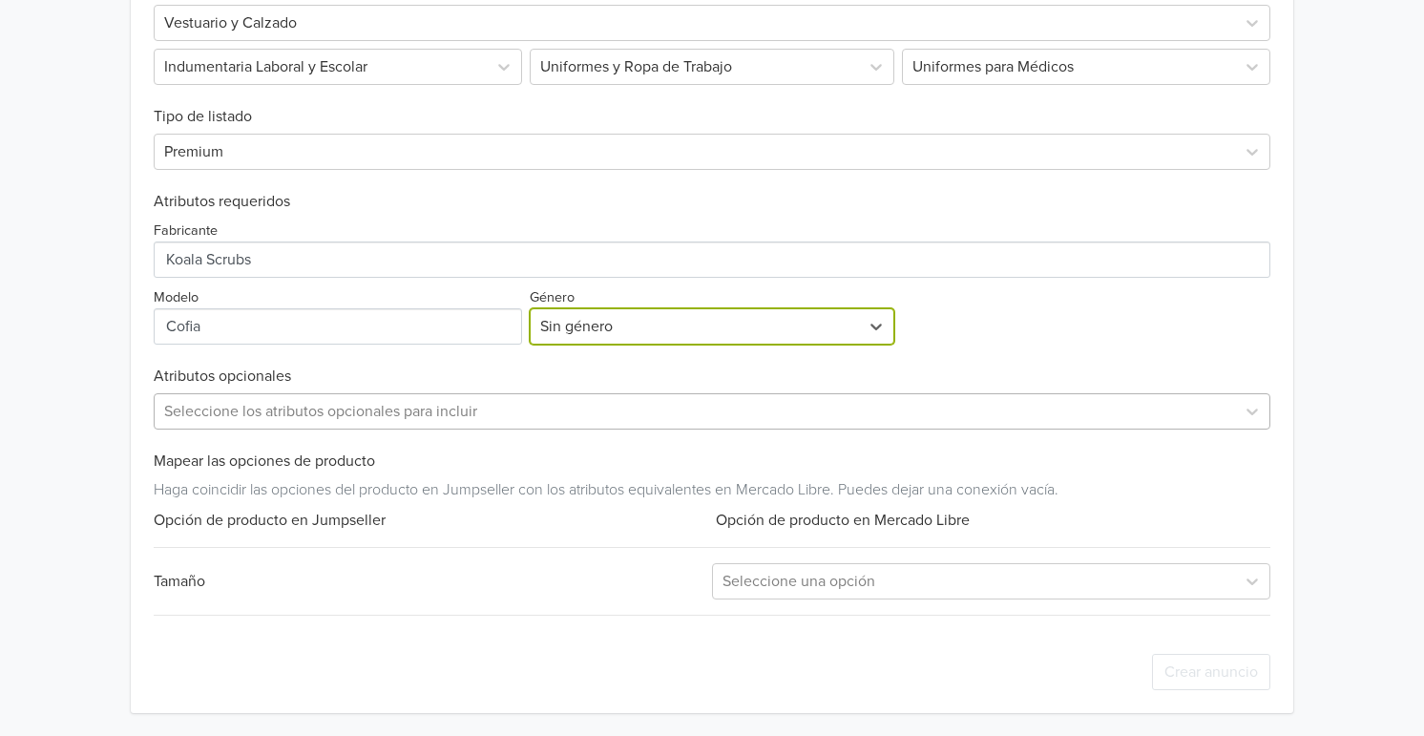
click at [447, 405] on div at bounding box center [694, 411] width 1061 height 27
paste input "Koala Scrubs"
type input "Koala Scrubs"
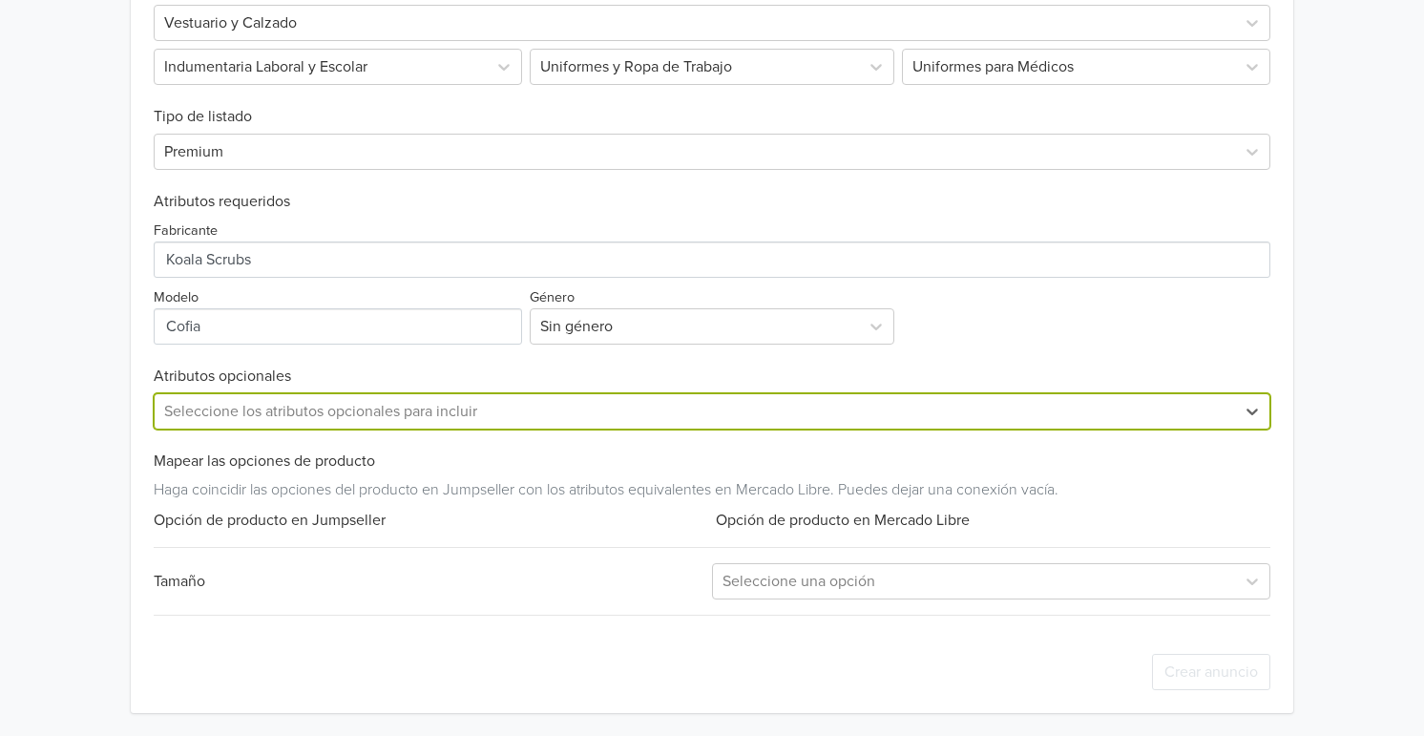
drag, startPoint x: 294, startPoint y: 414, endPoint x: 42, endPoint y: 405, distance: 252.1
click at [42, 405] on div "Gorro quirúrgico Chopper GTIN: No establecido Descripción Fabricados telas espe…" at bounding box center [711, 54] width 1395 height 1362
click at [250, 419] on div at bounding box center [694, 411] width 1061 height 27
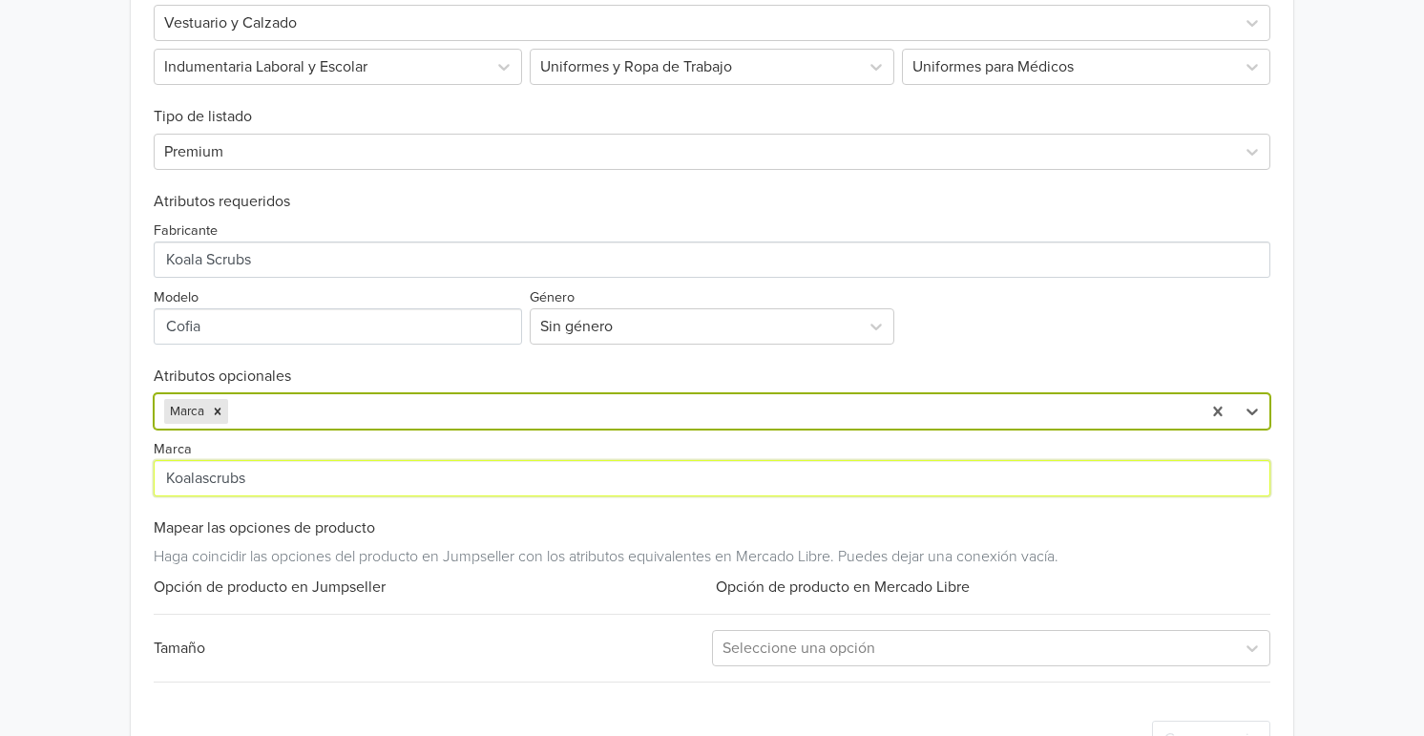
click at [245, 467] on input "Marca" at bounding box center [712, 478] width 1116 height 36
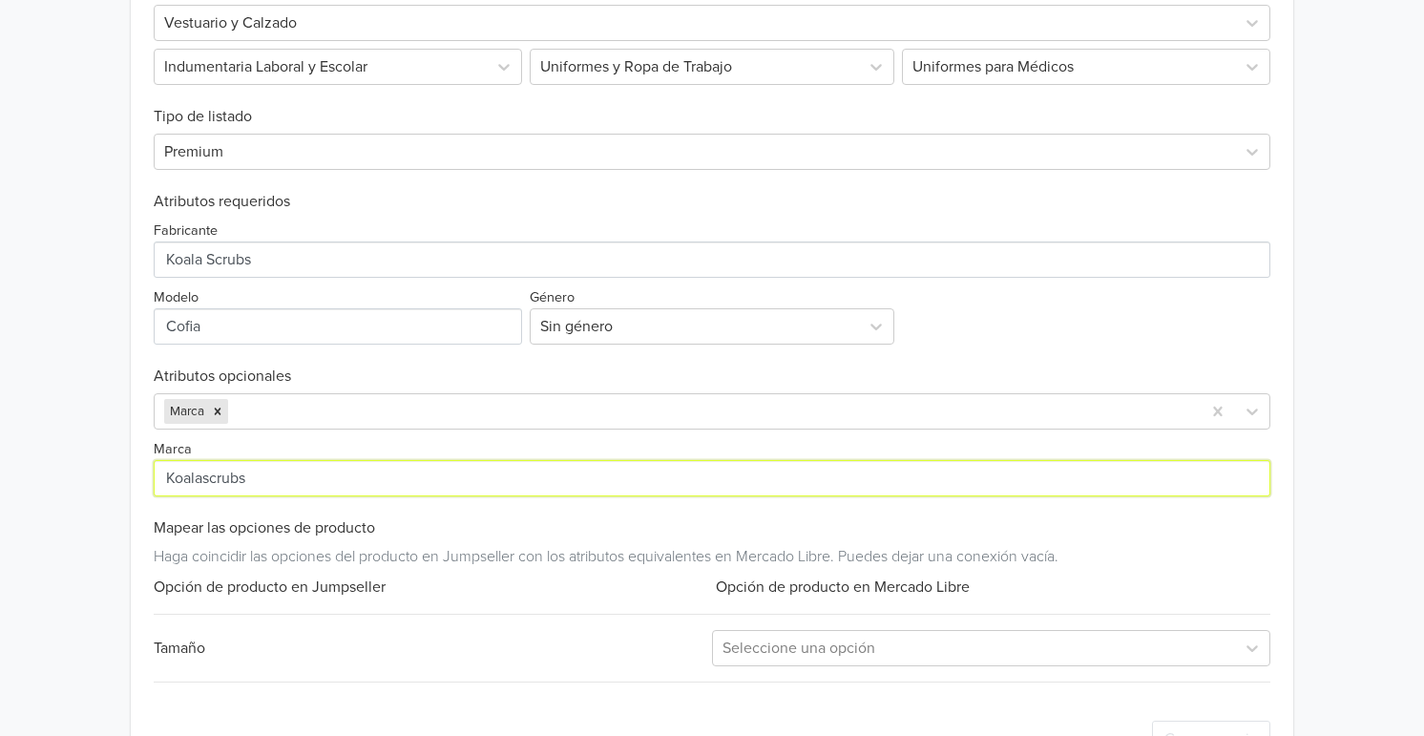
click at [58, 474] on div "Gorro quirúrgico Chopper GTIN: No establecido Descripción Fabricados telas espe…" at bounding box center [711, 87] width 1395 height 1429
paste input "Koala Scrubs"
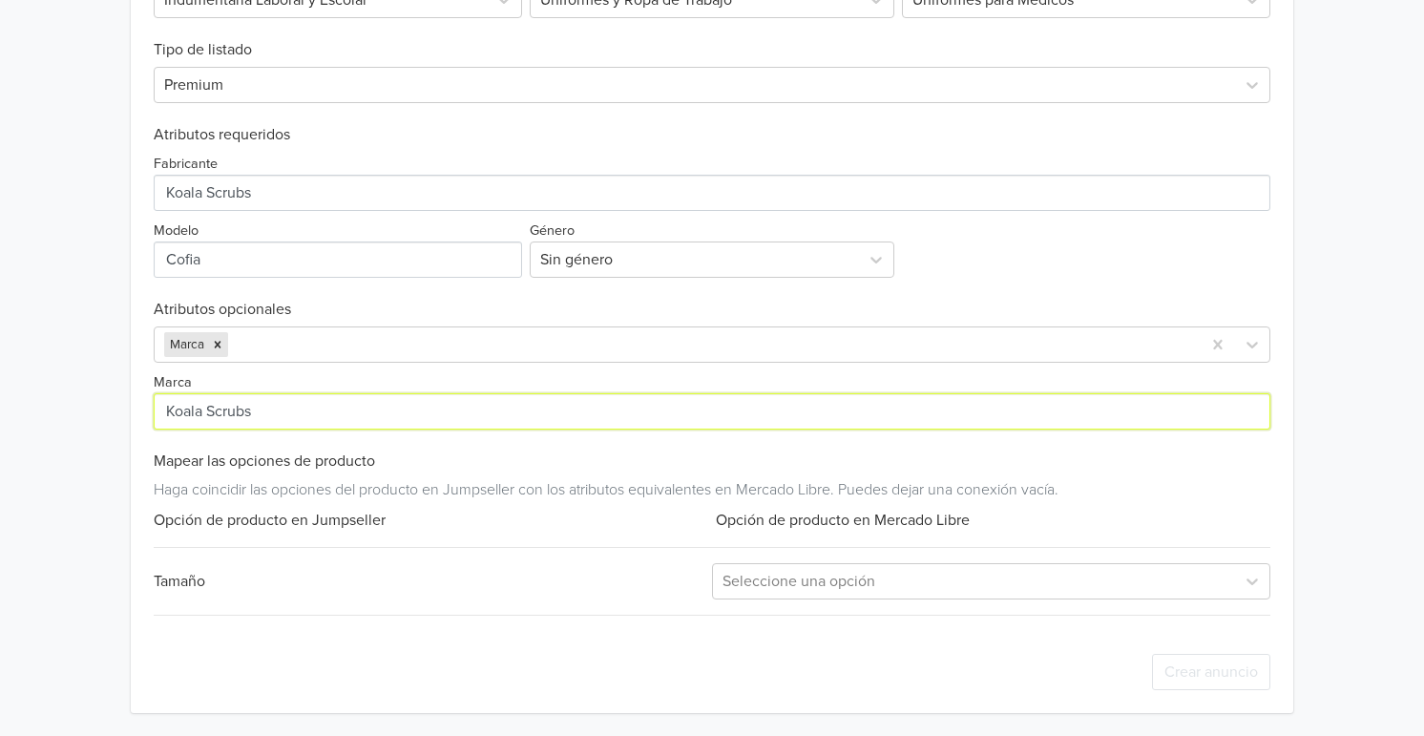
type input "Koala Scrubs"
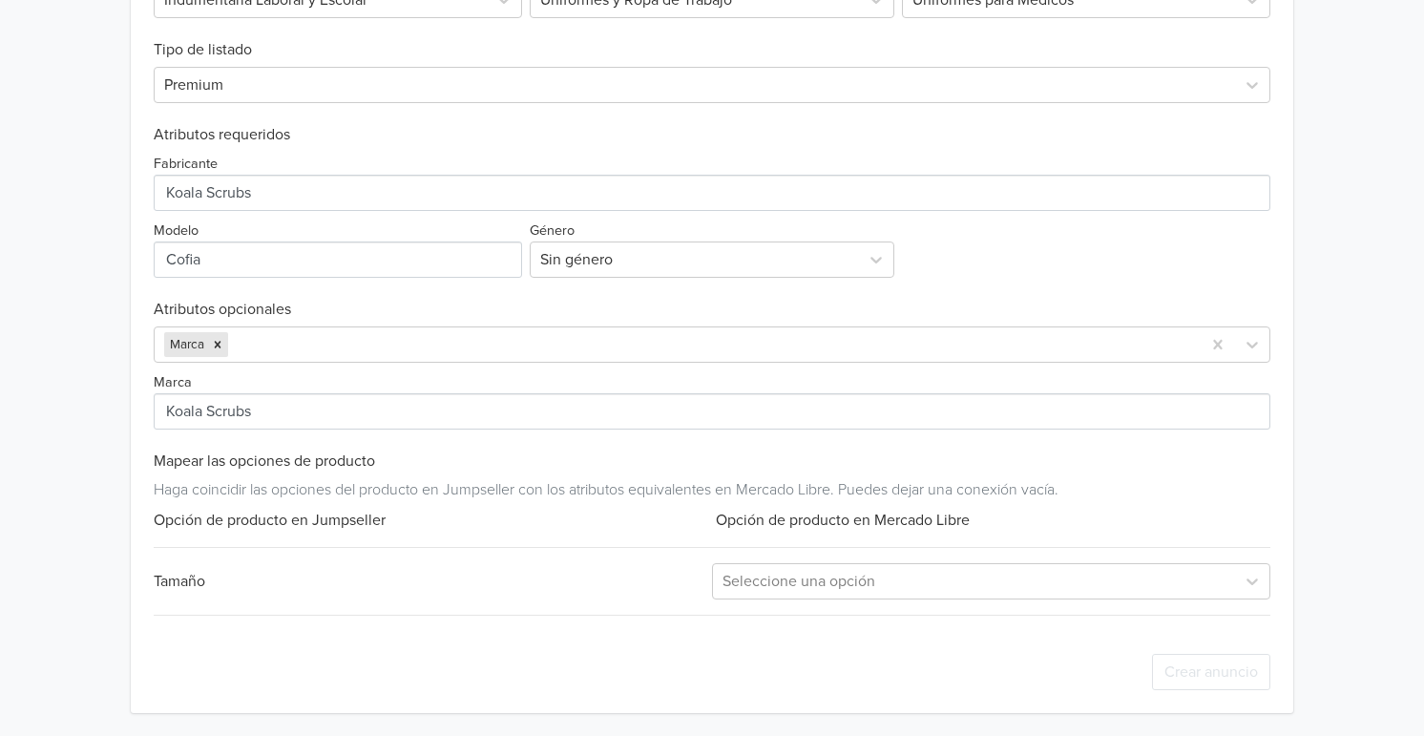
click at [522, 646] on div "Crear anuncio" at bounding box center [712, 672] width 1116 height 82
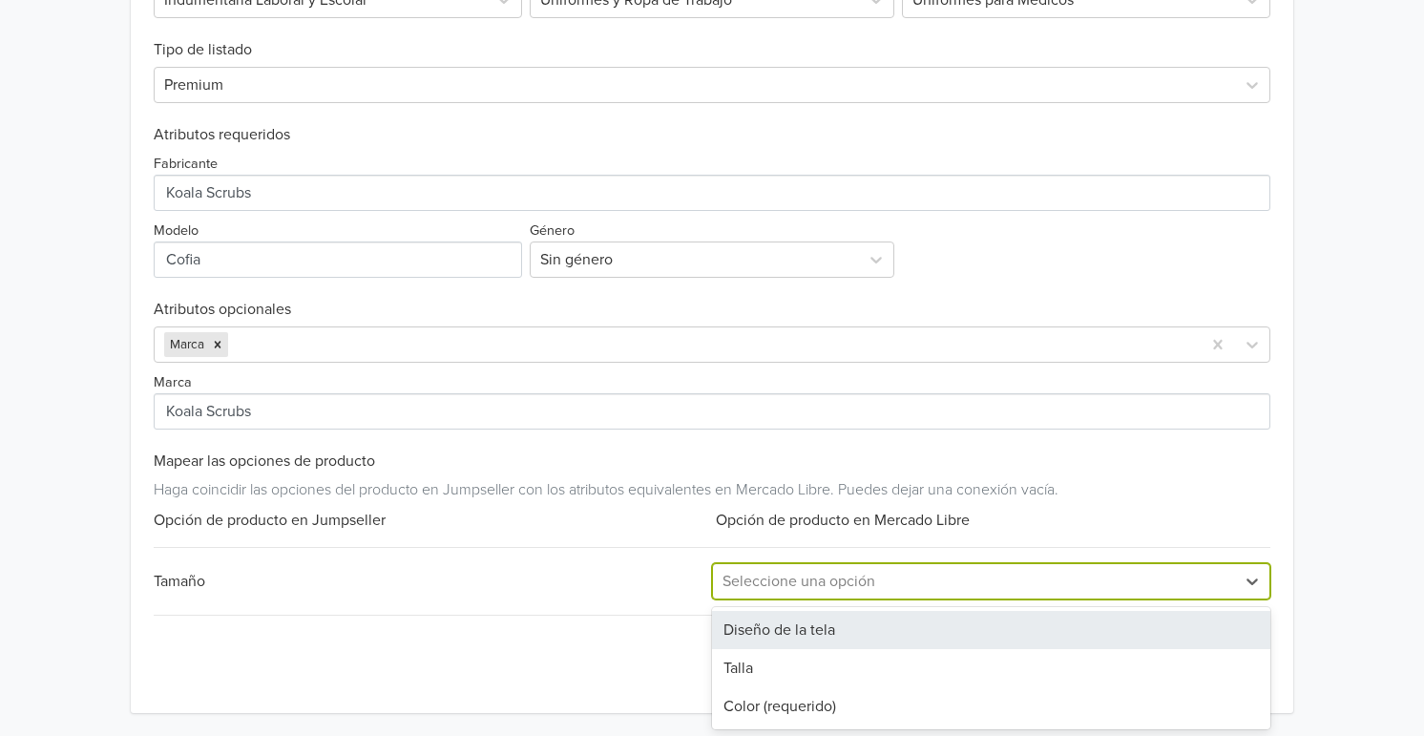
click at [830, 588] on div at bounding box center [973, 581] width 503 height 27
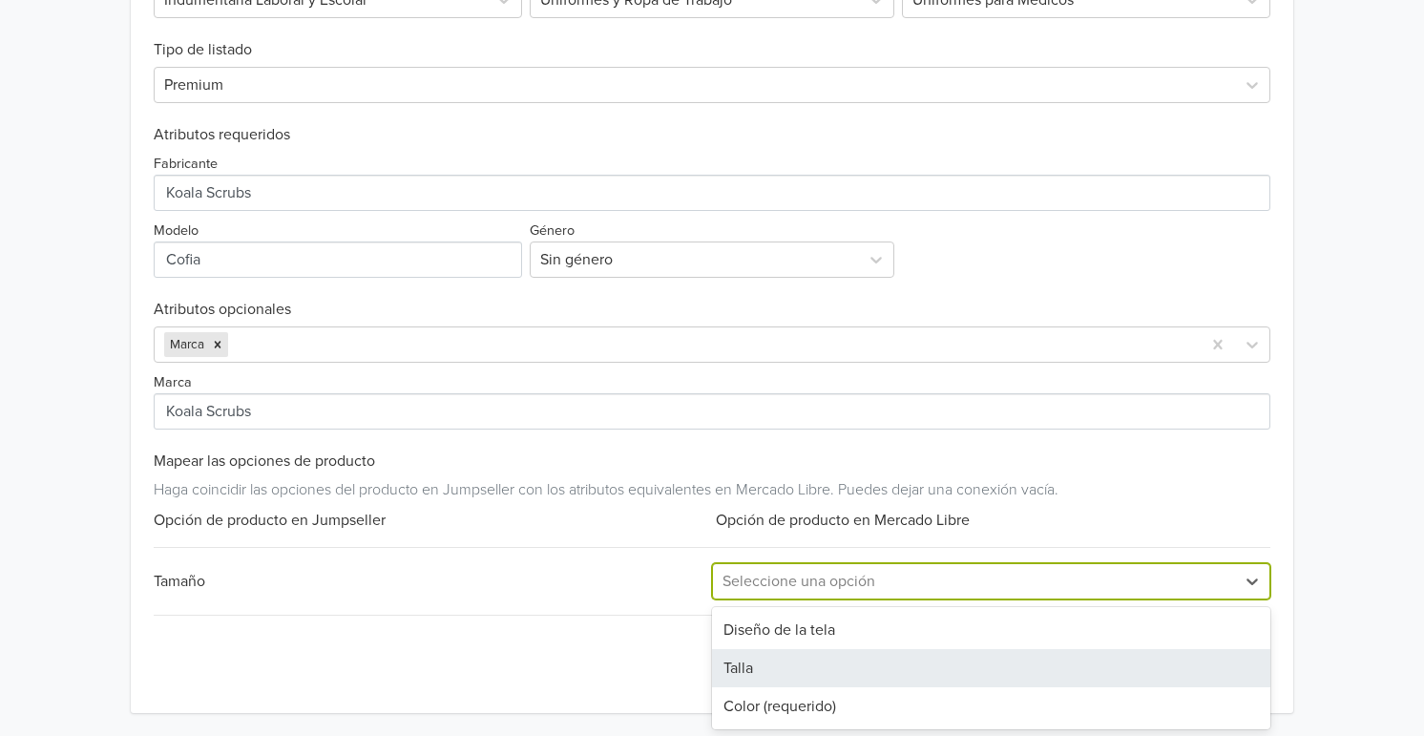
click at [794, 705] on div "Color (requerido)" at bounding box center [991, 706] width 558 height 38
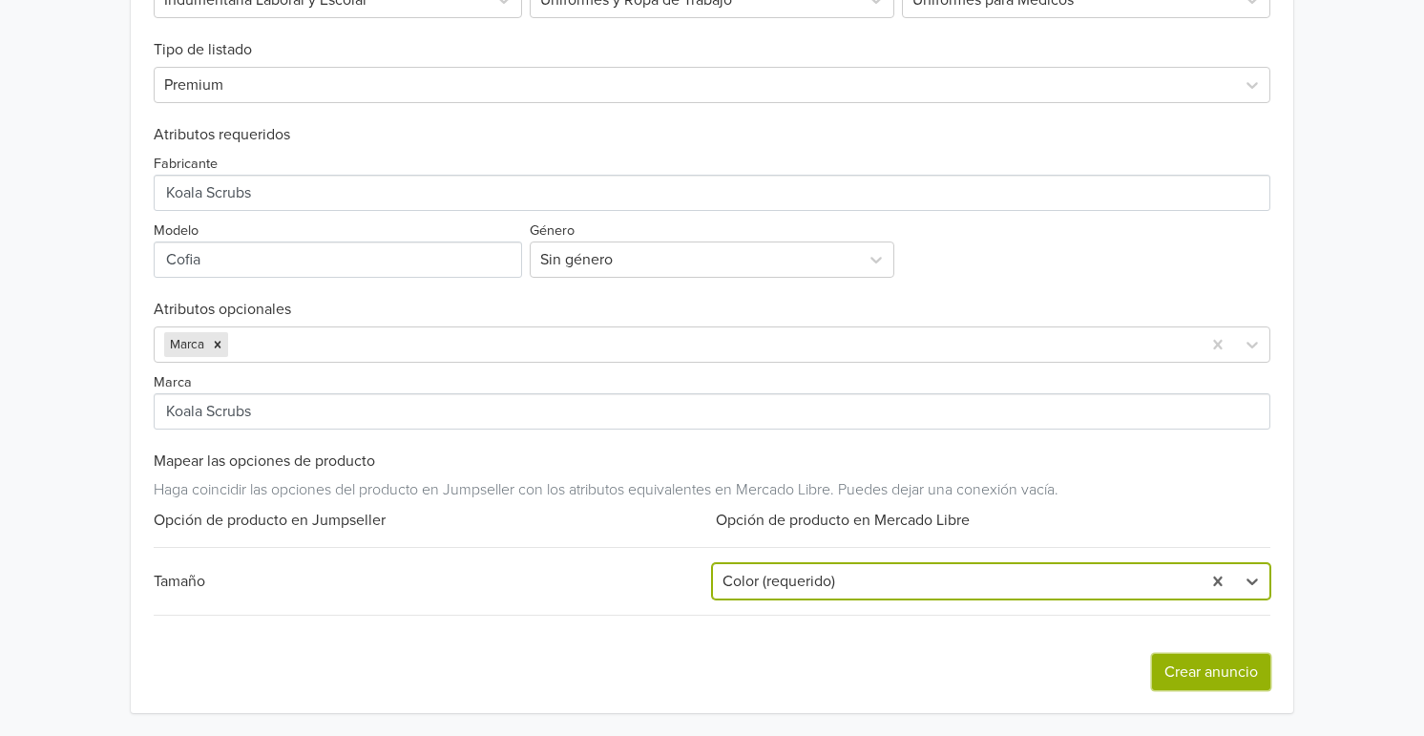
click at [1187, 682] on button "Crear anuncio" at bounding box center [1211, 672] width 118 height 36
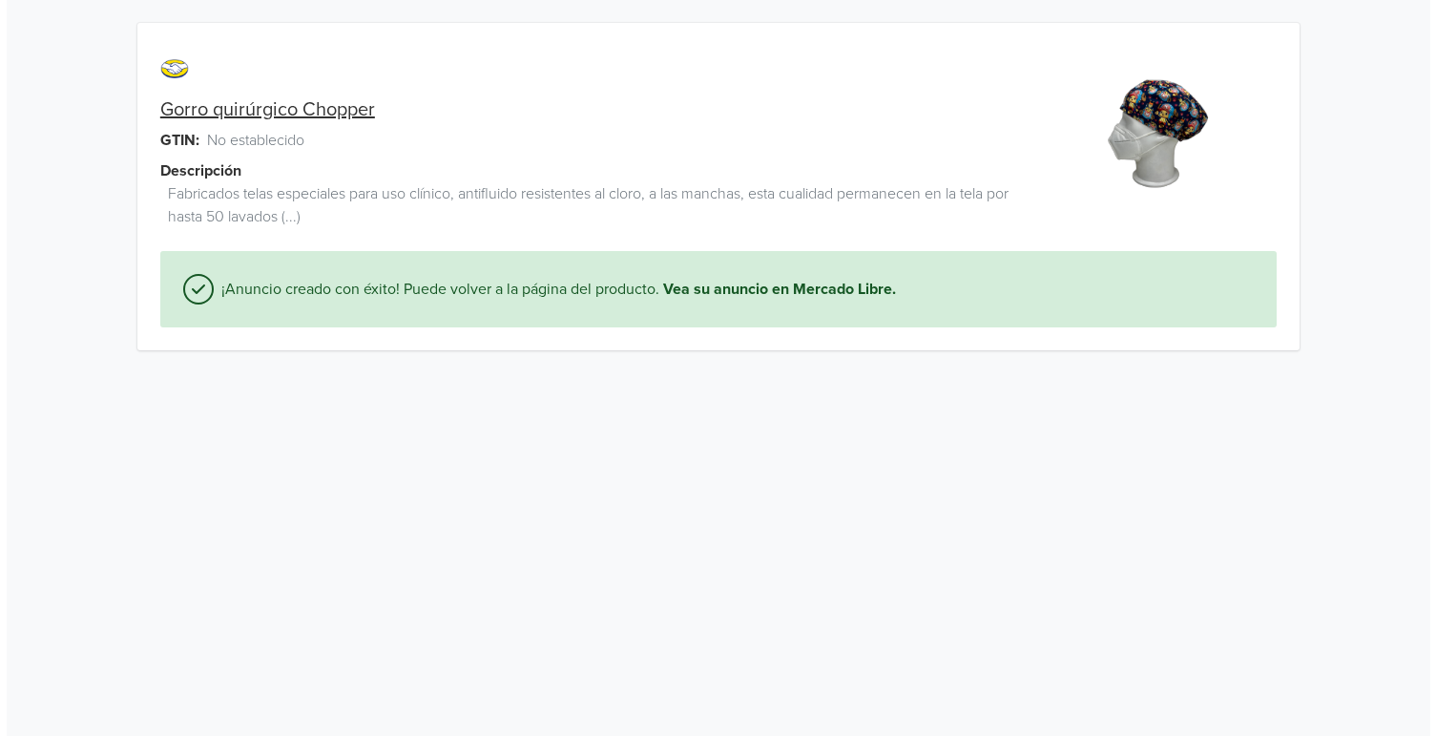
scroll to position [0, 0]
click at [797, 281] on link "Vea su anuncio en Mercado Libre." at bounding box center [773, 289] width 233 height 23
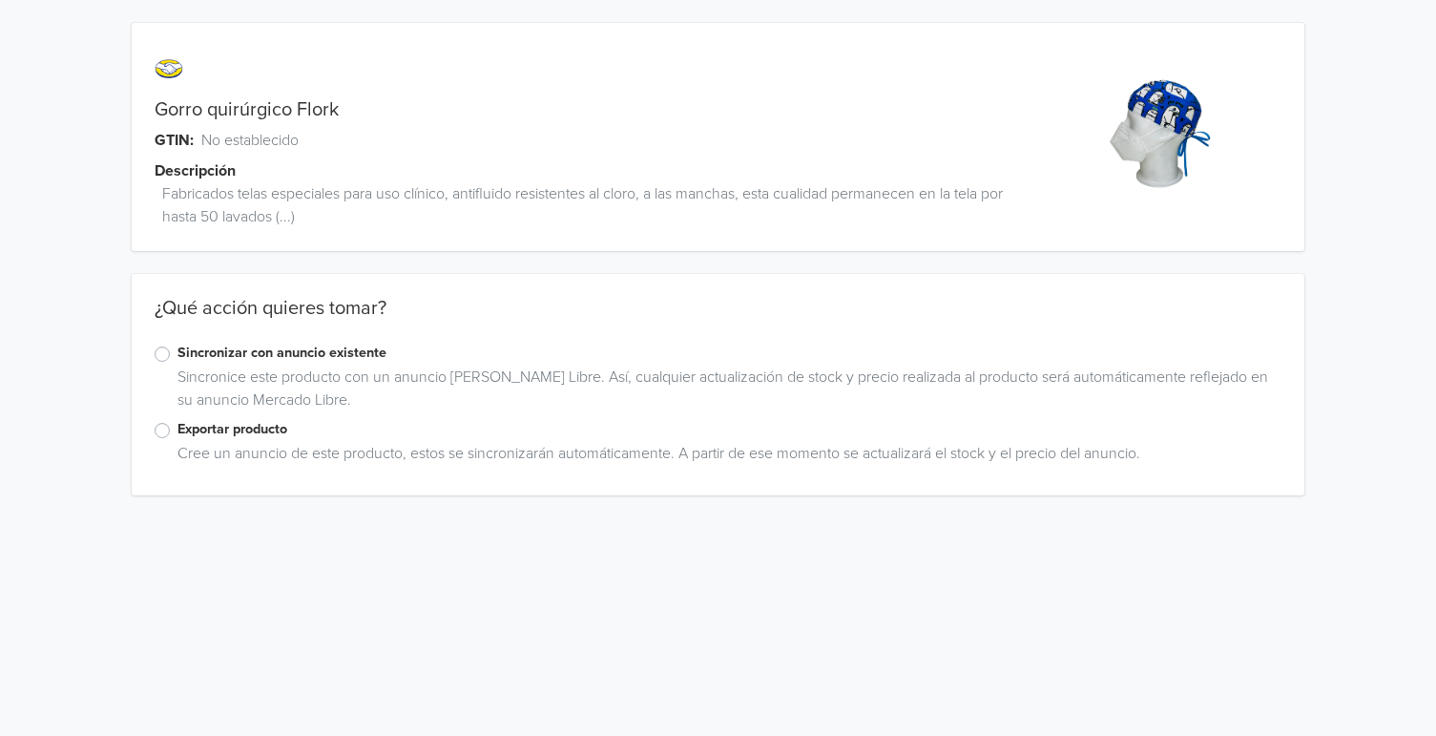
click at [177, 429] on label "Exportar producto" at bounding box center [729, 429] width 1104 height 21
click at [0, 0] on input "Exportar producto" at bounding box center [0, 0] width 0 height 0
click at [322, 370] on div "Sincronice este producto con un anuncio [PERSON_NAME] Libre. Así, cualquier act…" at bounding box center [726, 391] width 1112 height 53
click at [284, 364] on div "Sincronizar con anuncio existente" at bounding box center [718, 354] width 1127 height 23
click at [280, 354] on label "Sincronizar con anuncio existente" at bounding box center [729, 353] width 1104 height 21
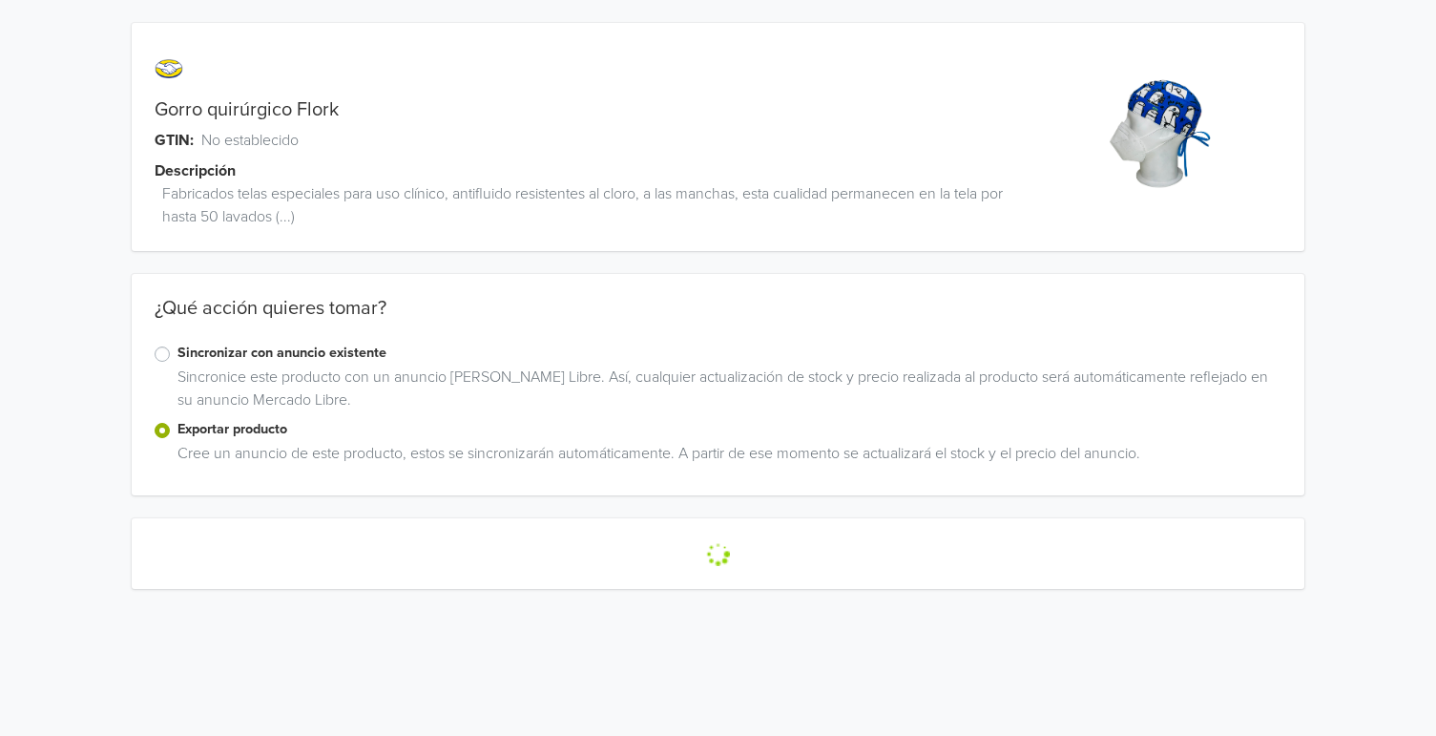
click at [0, 0] on input "Sincronizar con anuncio existente" at bounding box center [0, 0] width 0 height 0
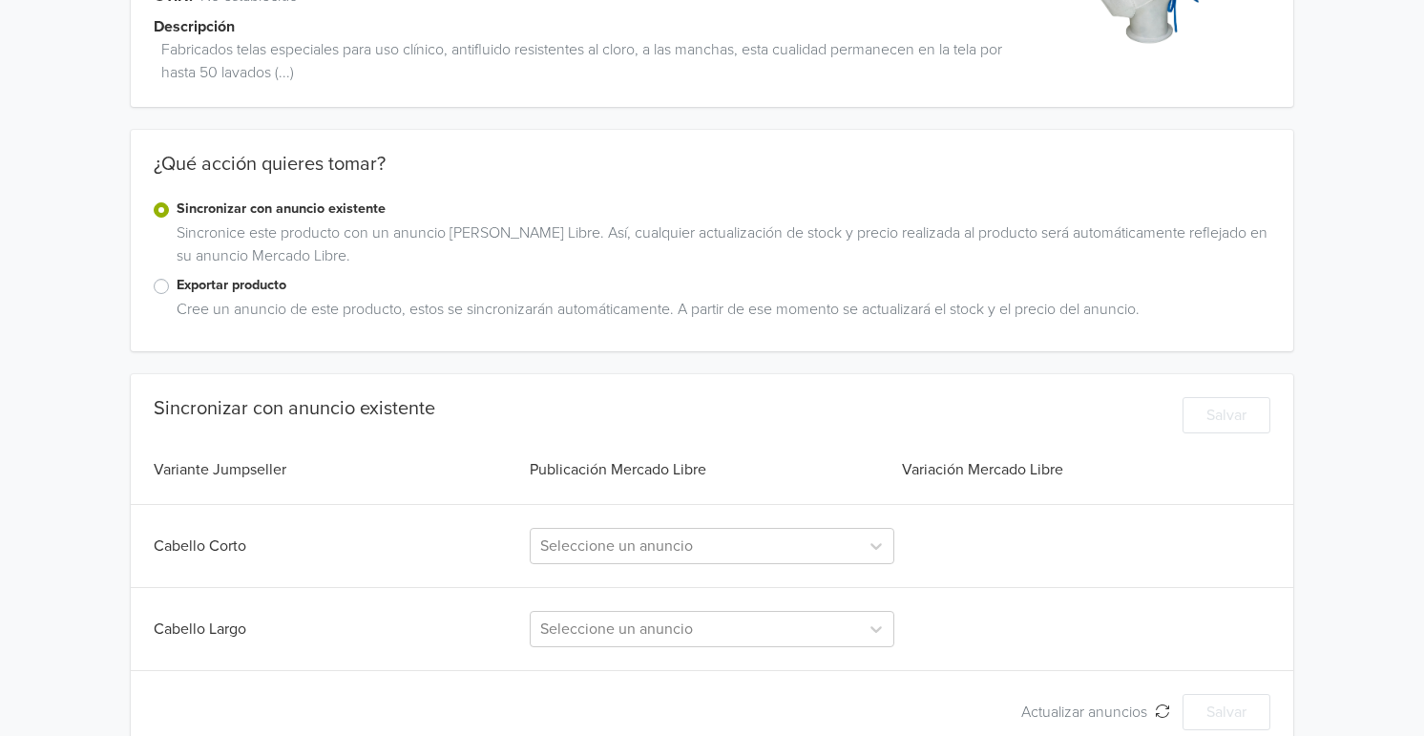
scroll to position [183, 0]
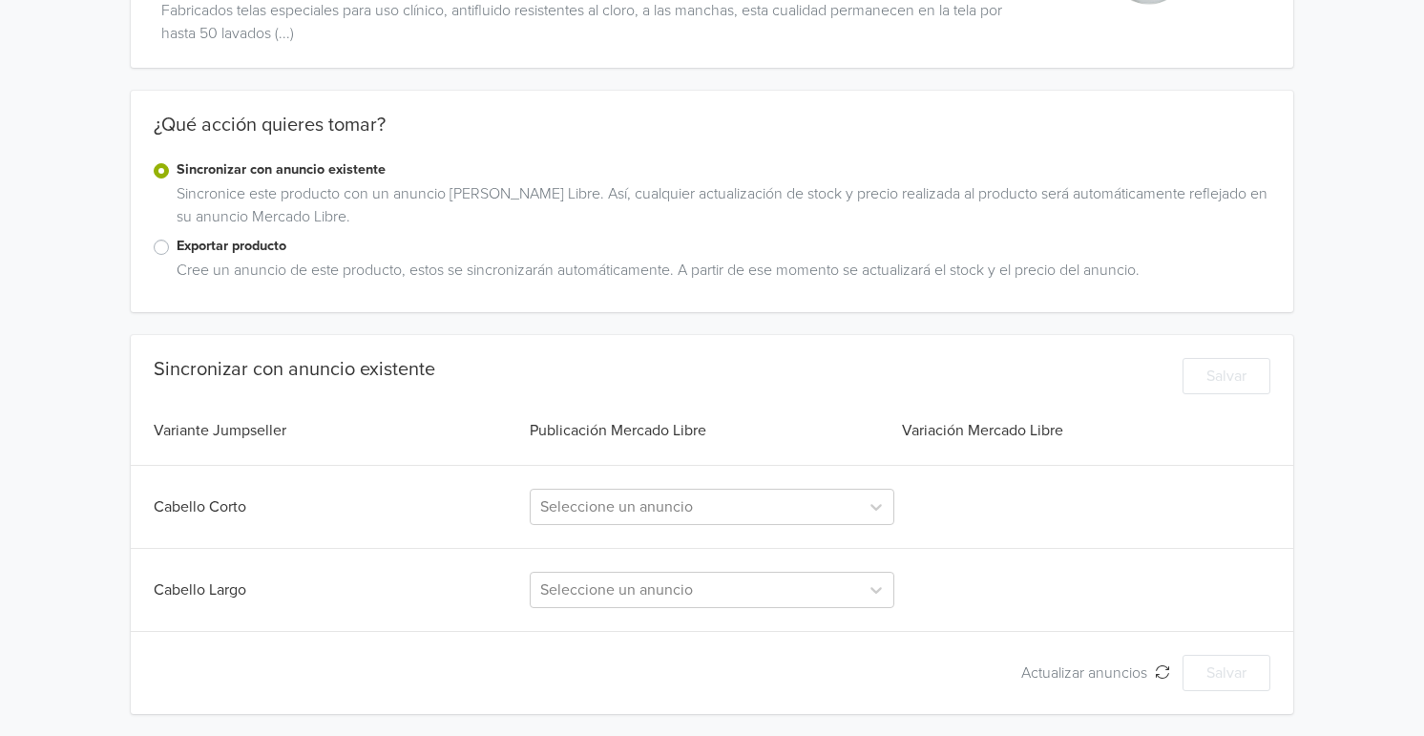
click at [168, 251] on div "Exportar producto" at bounding box center [712, 247] width 1116 height 23
click at [173, 247] on div "Exportar producto" at bounding box center [712, 247] width 1116 height 23
drag, startPoint x: 166, startPoint y: 247, endPoint x: 171, endPoint y: 265, distance: 18.7
click at [177, 247] on label "Exportar producto" at bounding box center [723, 246] width 1093 height 21
click at [0, 0] on input "Exportar producto" at bounding box center [0, 0] width 0 height 0
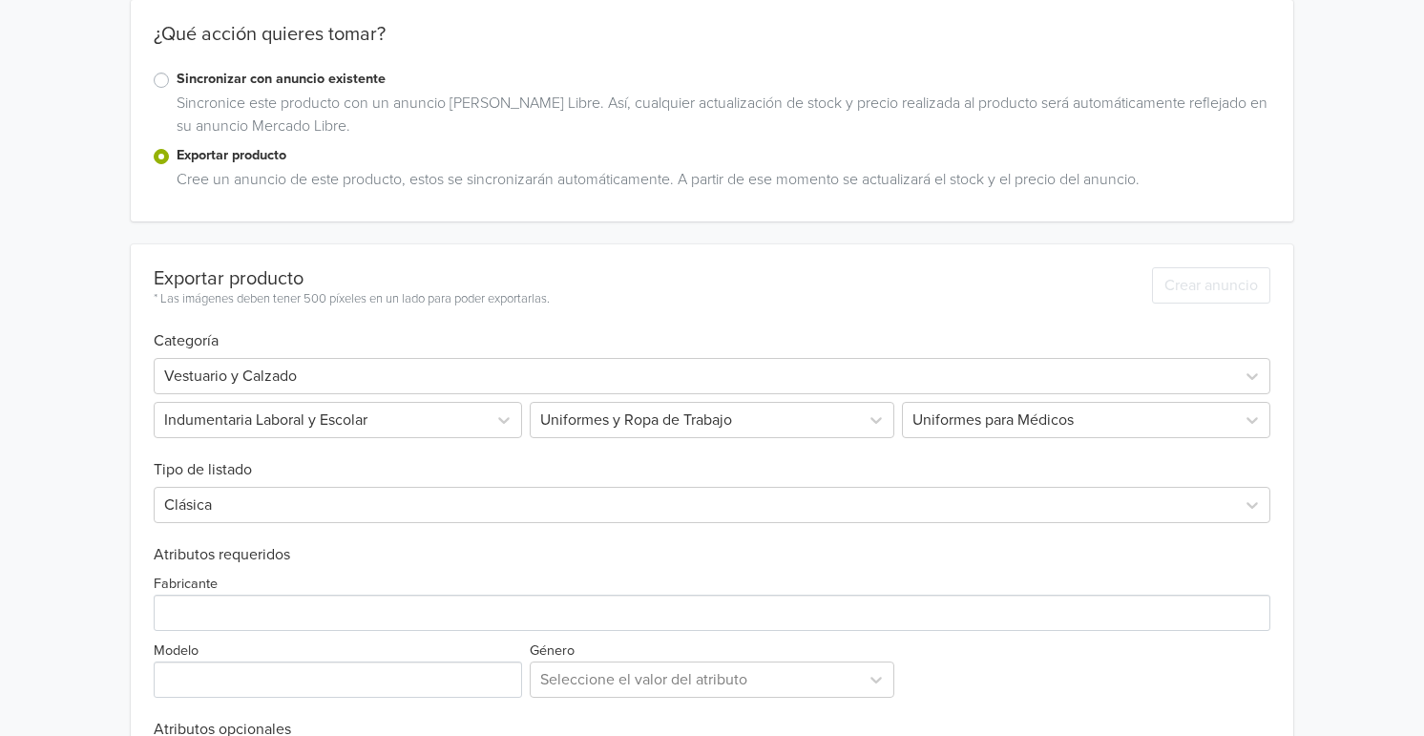
scroll to position [366, 0]
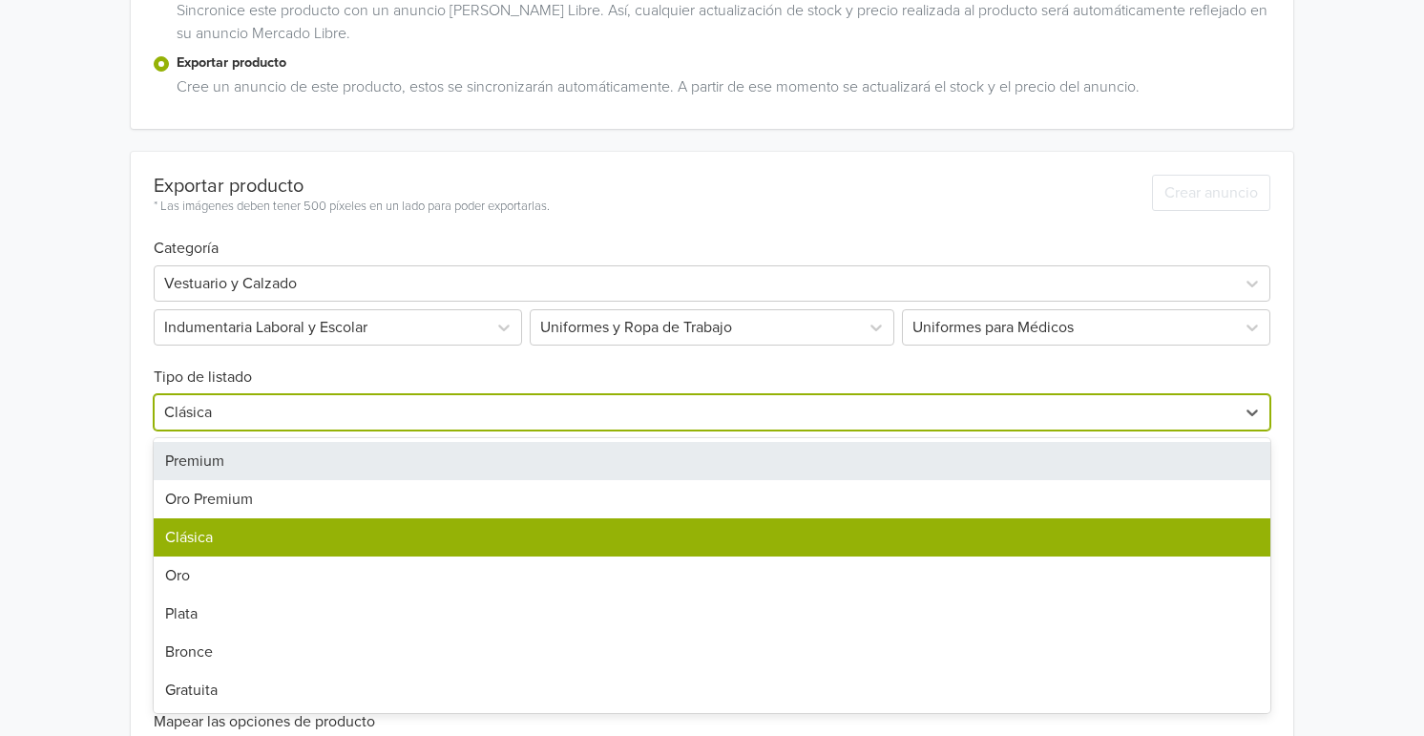
click at [324, 412] on div at bounding box center [694, 412] width 1061 height 27
click at [269, 458] on div "Premium" at bounding box center [712, 461] width 1116 height 38
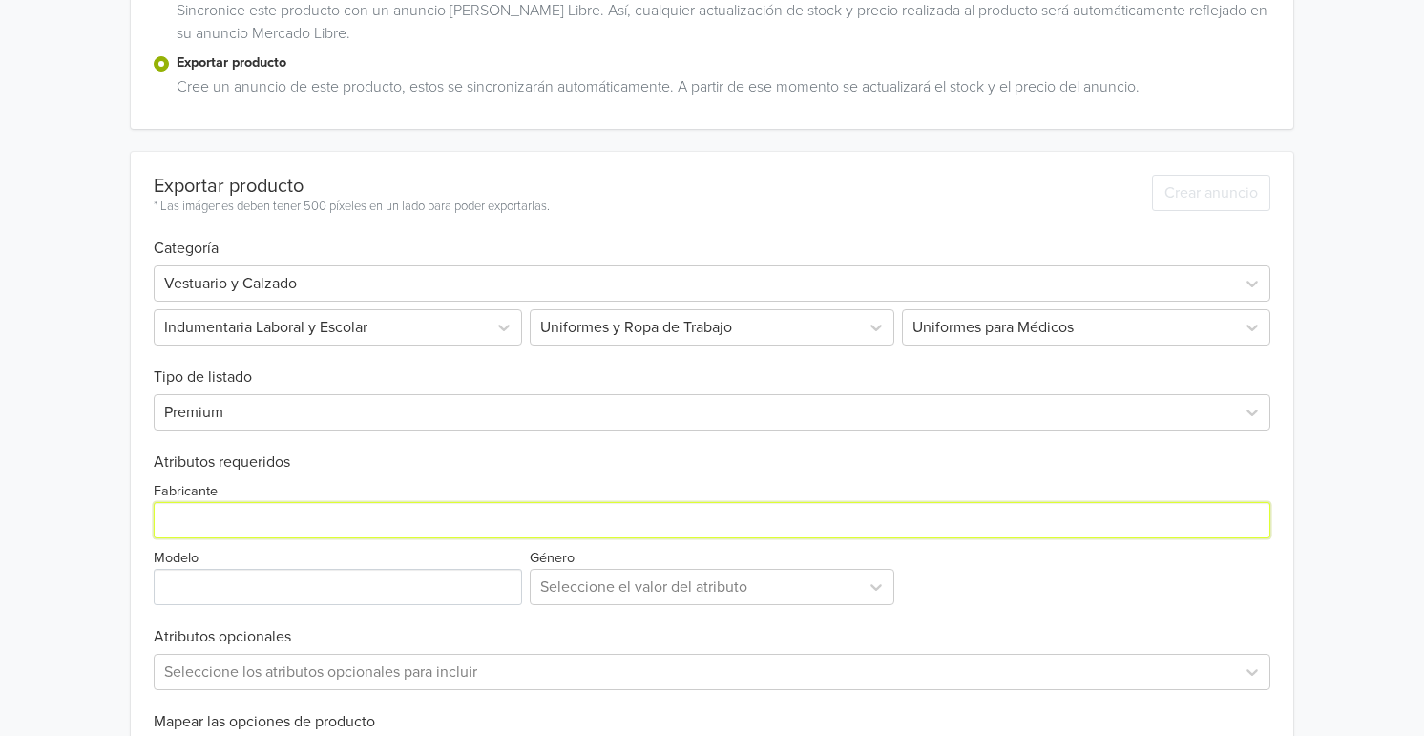
click at [254, 504] on input "Fabricante" at bounding box center [712, 520] width 1116 height 36
paste input "Diseñado para acompañarte en cada turno con comodidad y funcionalidad. Nuestro …"
type input "Diseñado para acompañarte en cada turno con comodidad y funcionalidad. Nuestro …"
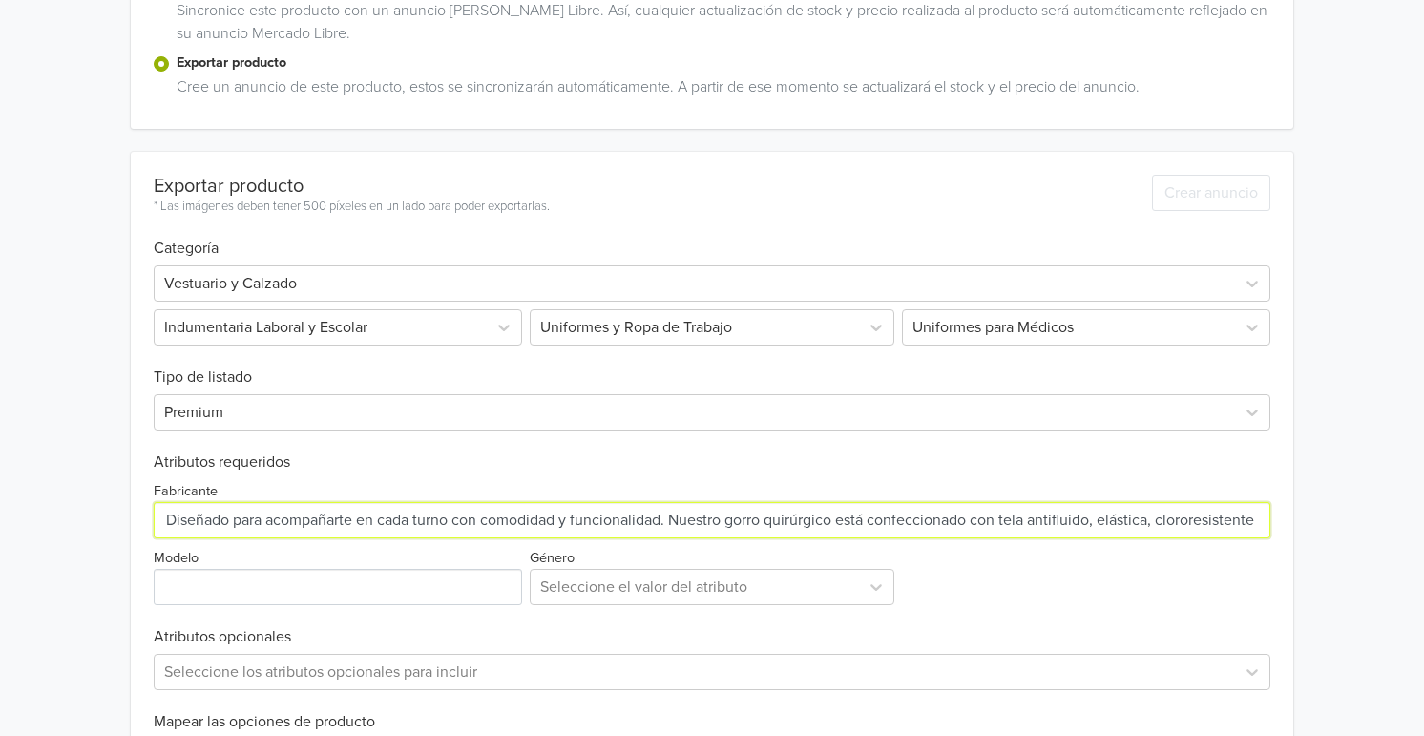
scroll to position [0, 3939]
click at [306, 527] on input "Fabricante" at bounding box center [712, 520] width 1116 height 36
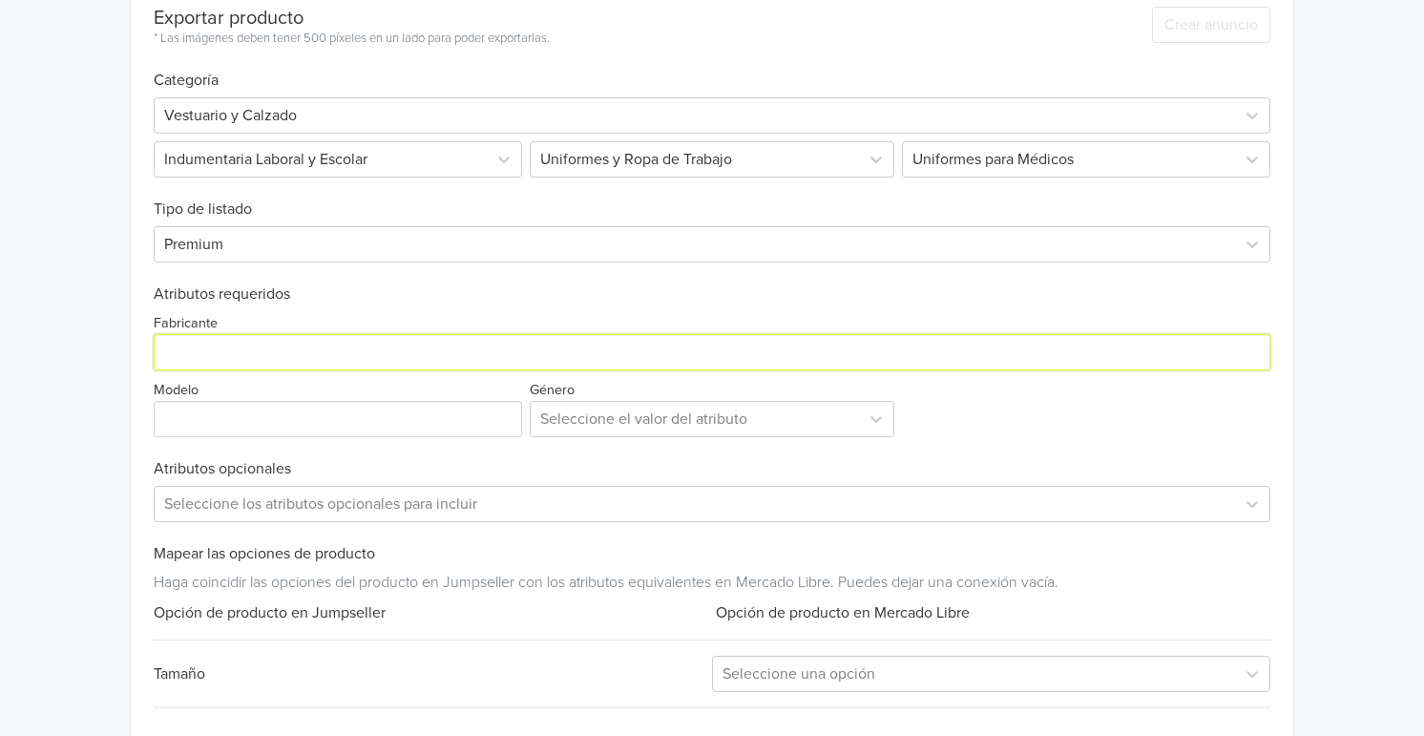
scroll to position [540, 0]
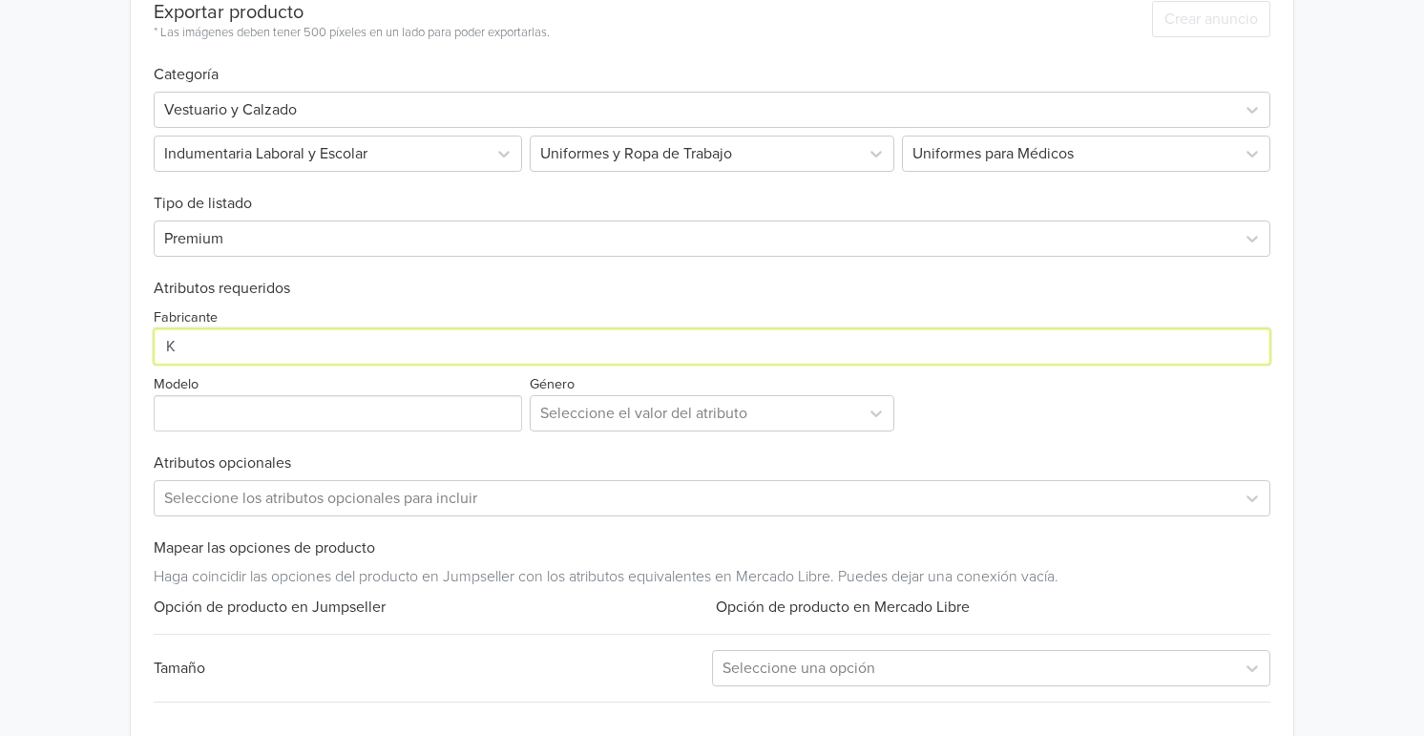
type input "Koala Scrubs"
click at [327, 334] on input "Fabricante" at bounding box center [712, 346] width 1116 height 36
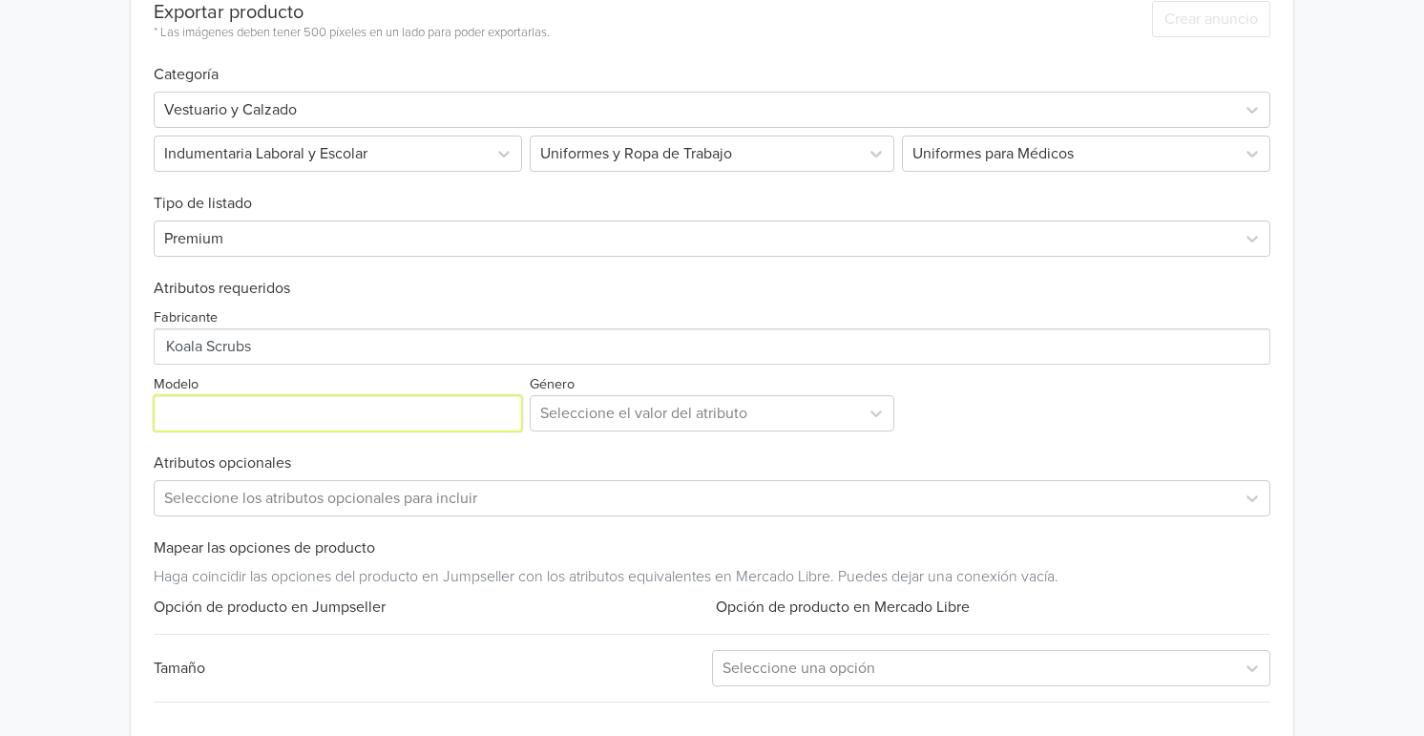
click at [292, 417] on input "Modelo" at bounding box center [338, 413] width 368 height 36
type input "Cofia"
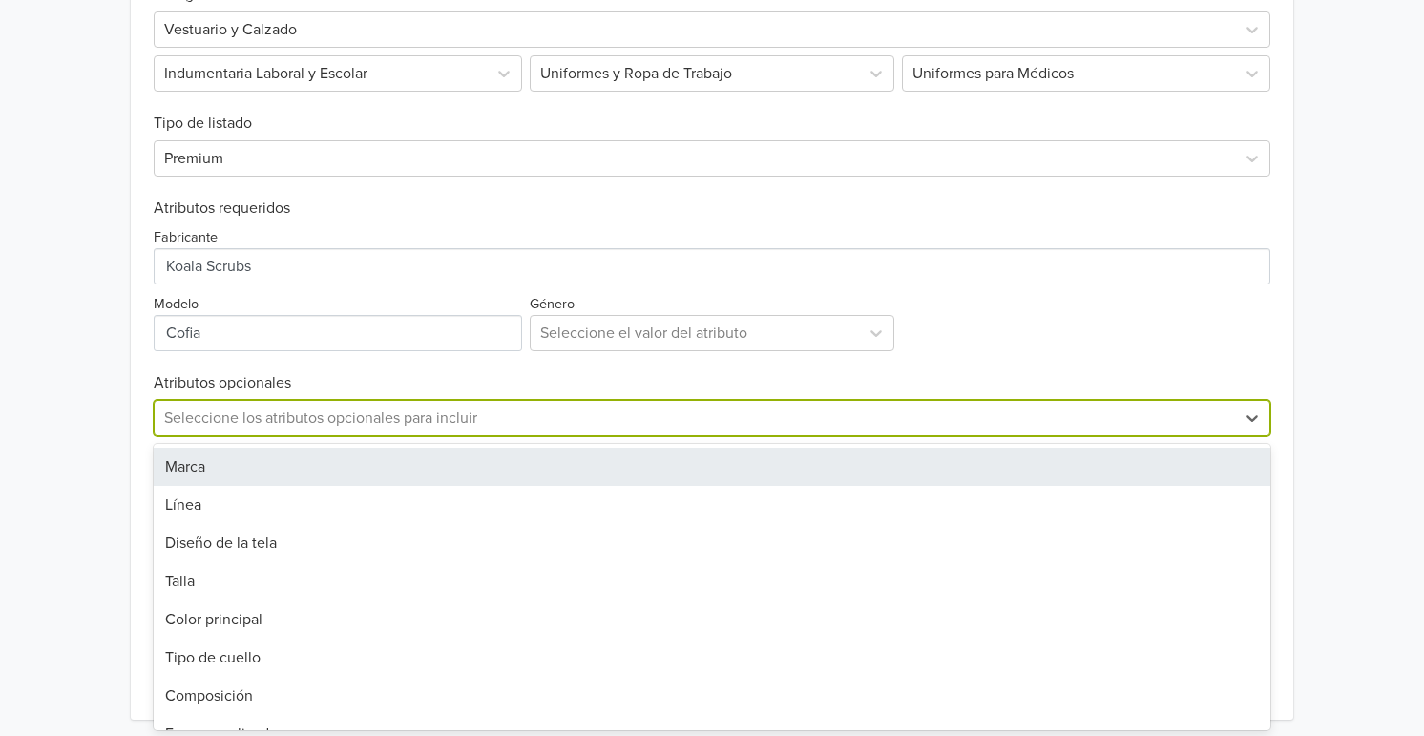
click at [289, 436] on div "20 results available. Use Up and Down to choose options, press Enter to select …" at bounding box center [712, 418] width 1116 height 36
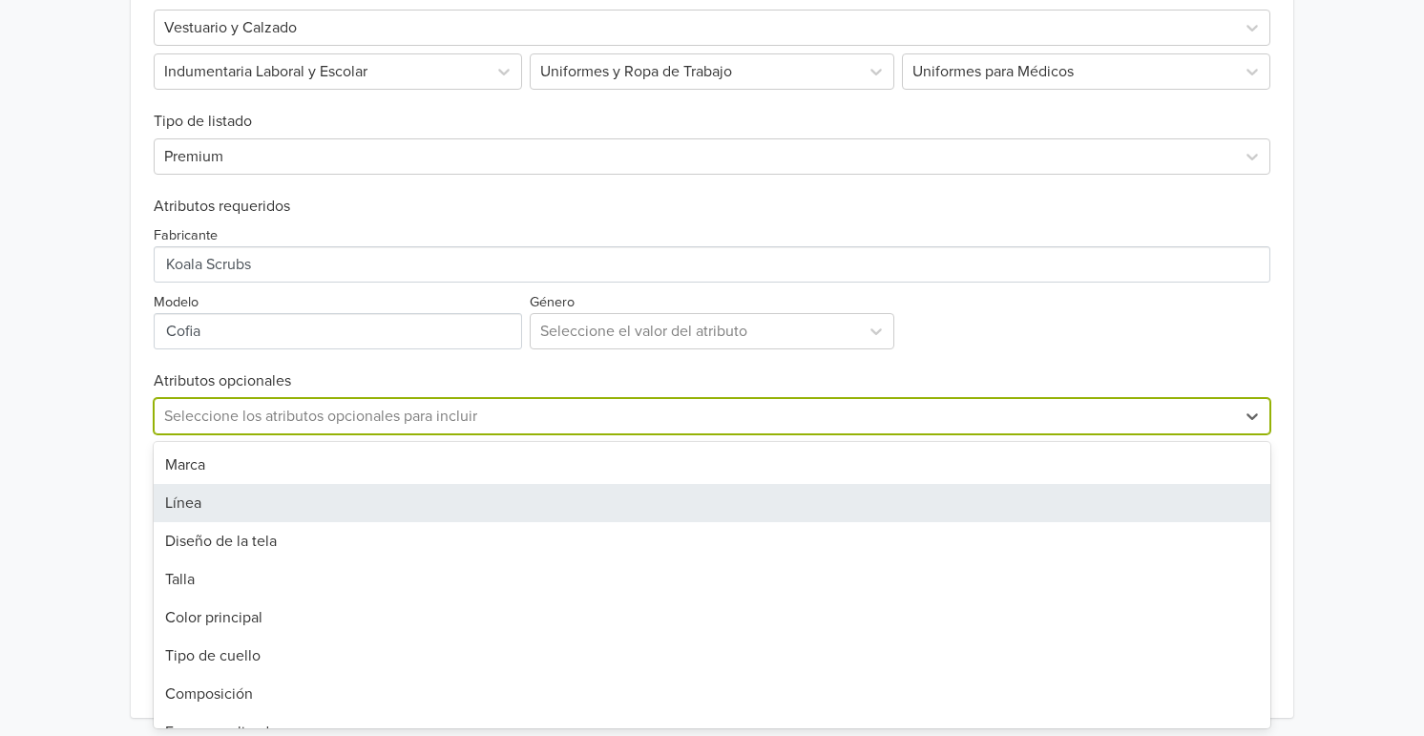
click at [286, 475] on div "Marca" at bounding box center [712, 465] width 1116 height 38
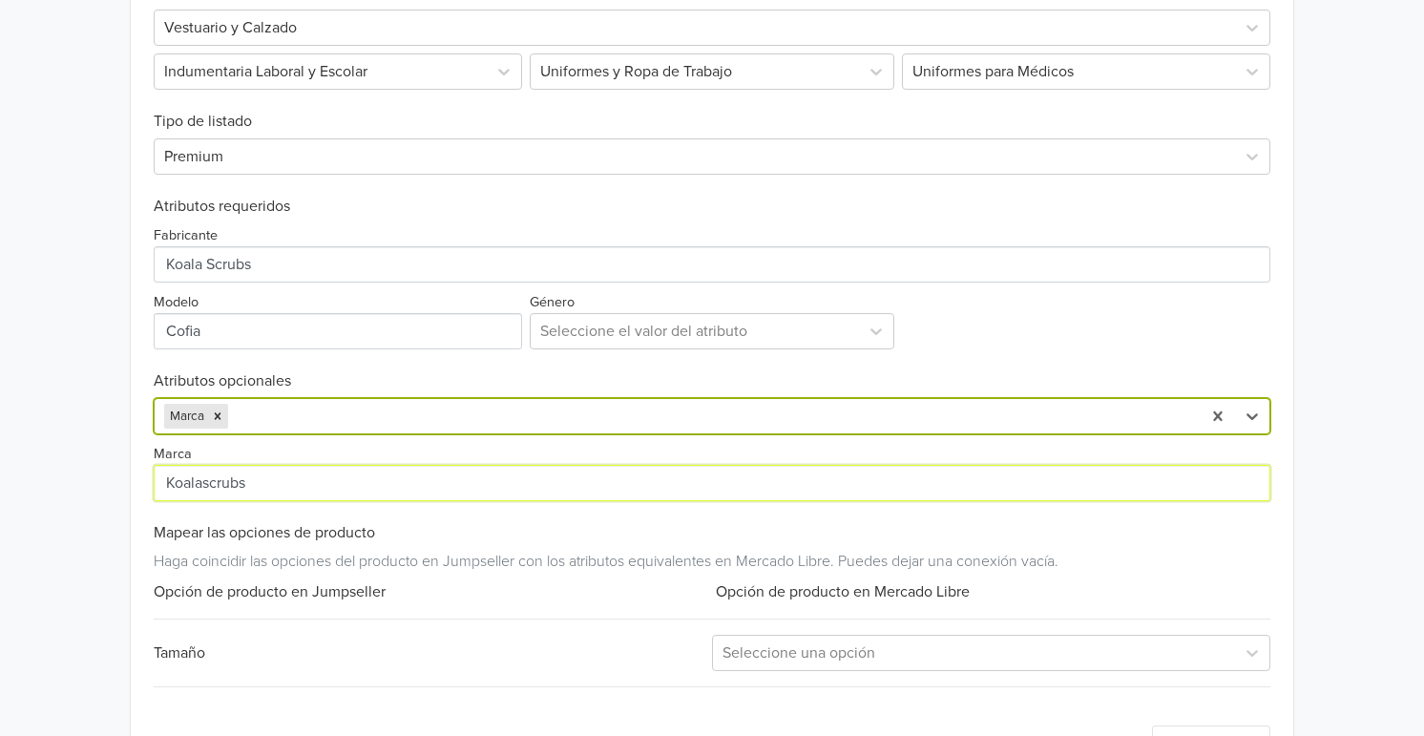
click at [279, 486] on input "Marca" at bounding box center [712, 483] width 1116 height 36
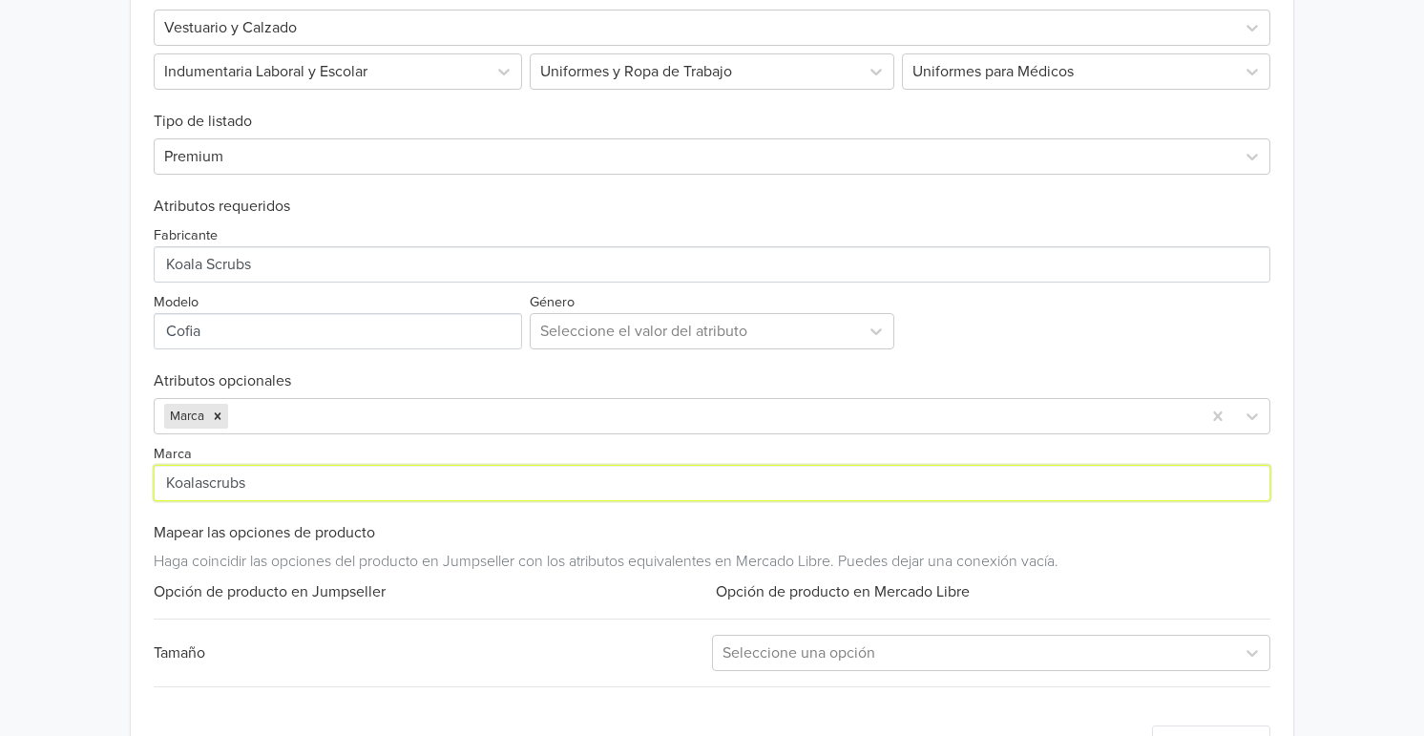
paste input "Koalascrubs Koala Scrubs"
paste input "string"
type input "Koala Scrubs"
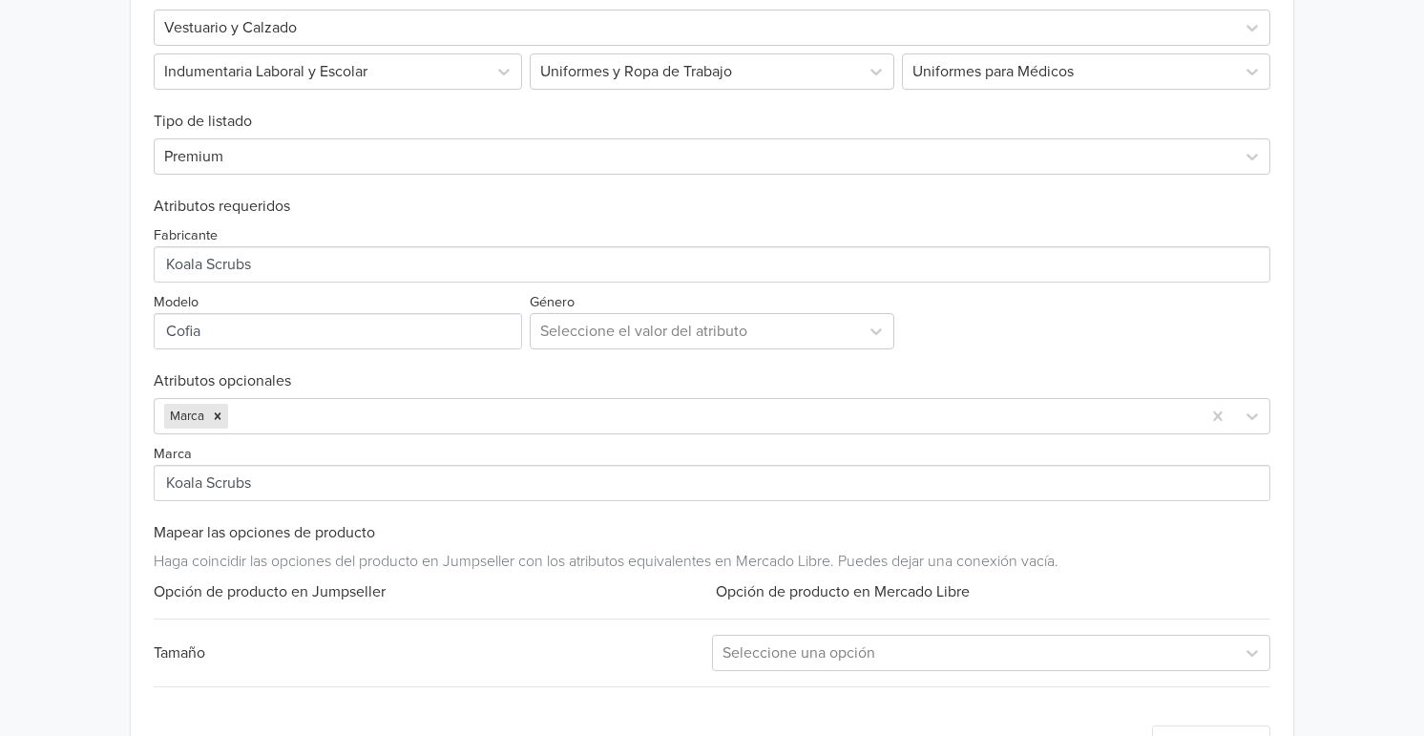
click at [481, 613] on div "Exportar producto * Las imágenes deben tener 500 píxeles en un lado para poder …" at bounding box center [712, 340] width 1116 height 888
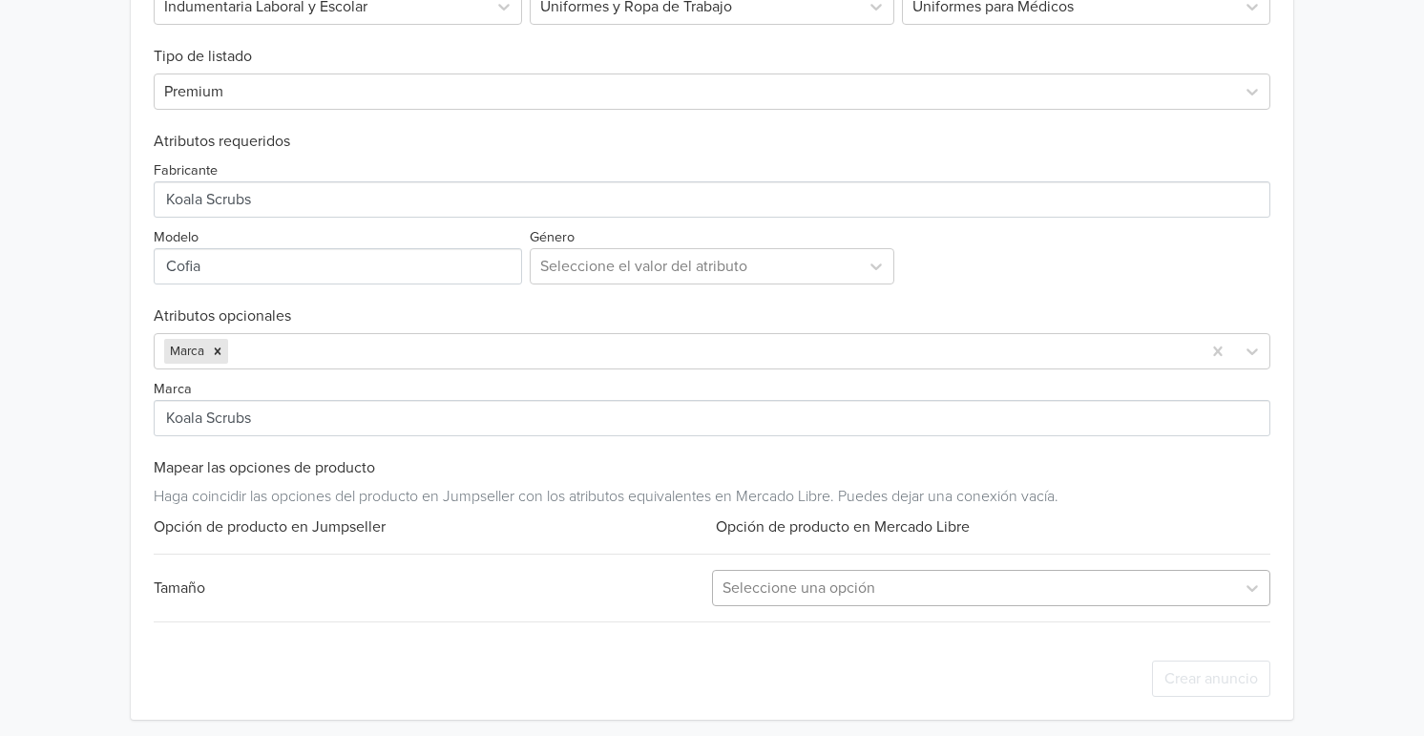
scroll to position [694, 0]
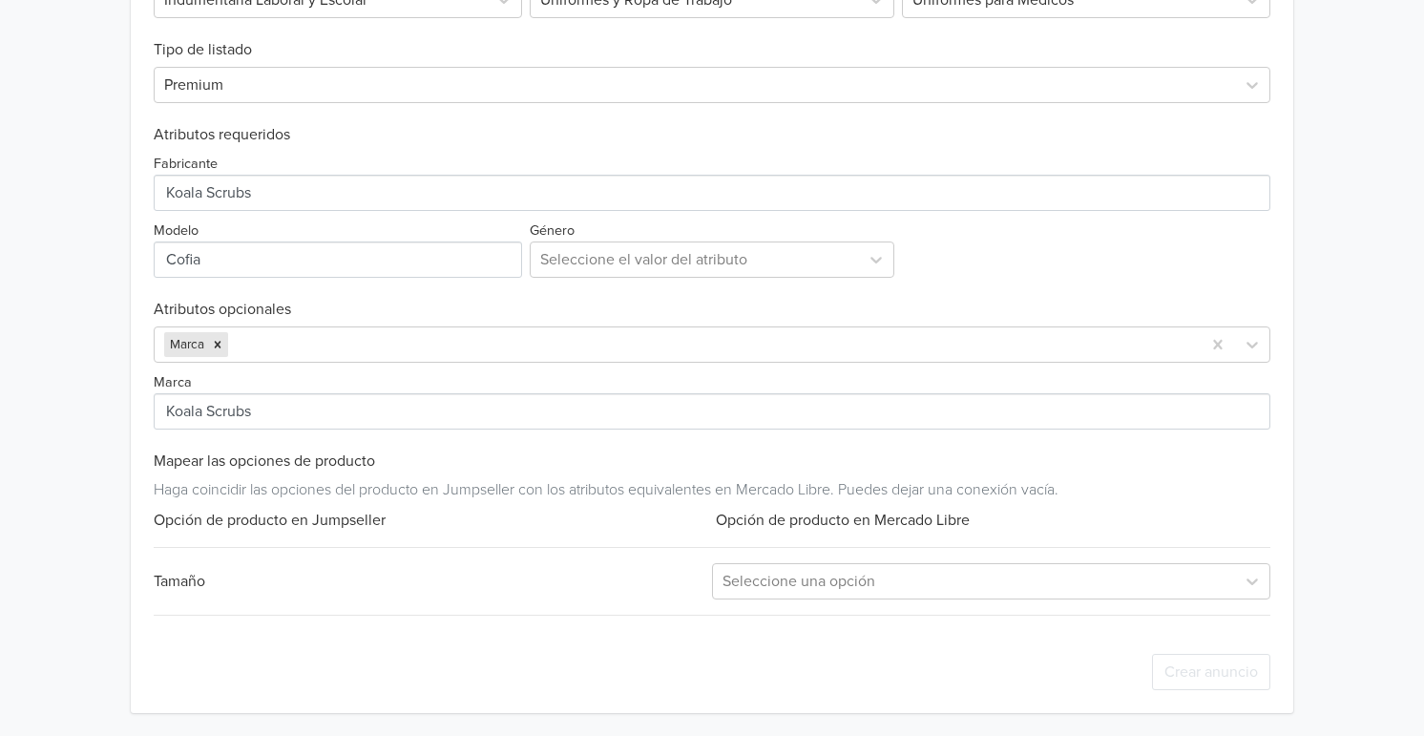
click at [808, 600] on div "Exportar producto * Las imágenes deben tener 500 píxeles en un lado para poder …" at bounding box center [712, 268] width 1116 height 888
click at [815, 595] on div "Seleccione una opción" at bounding box center [991, 581] width 558 height 36
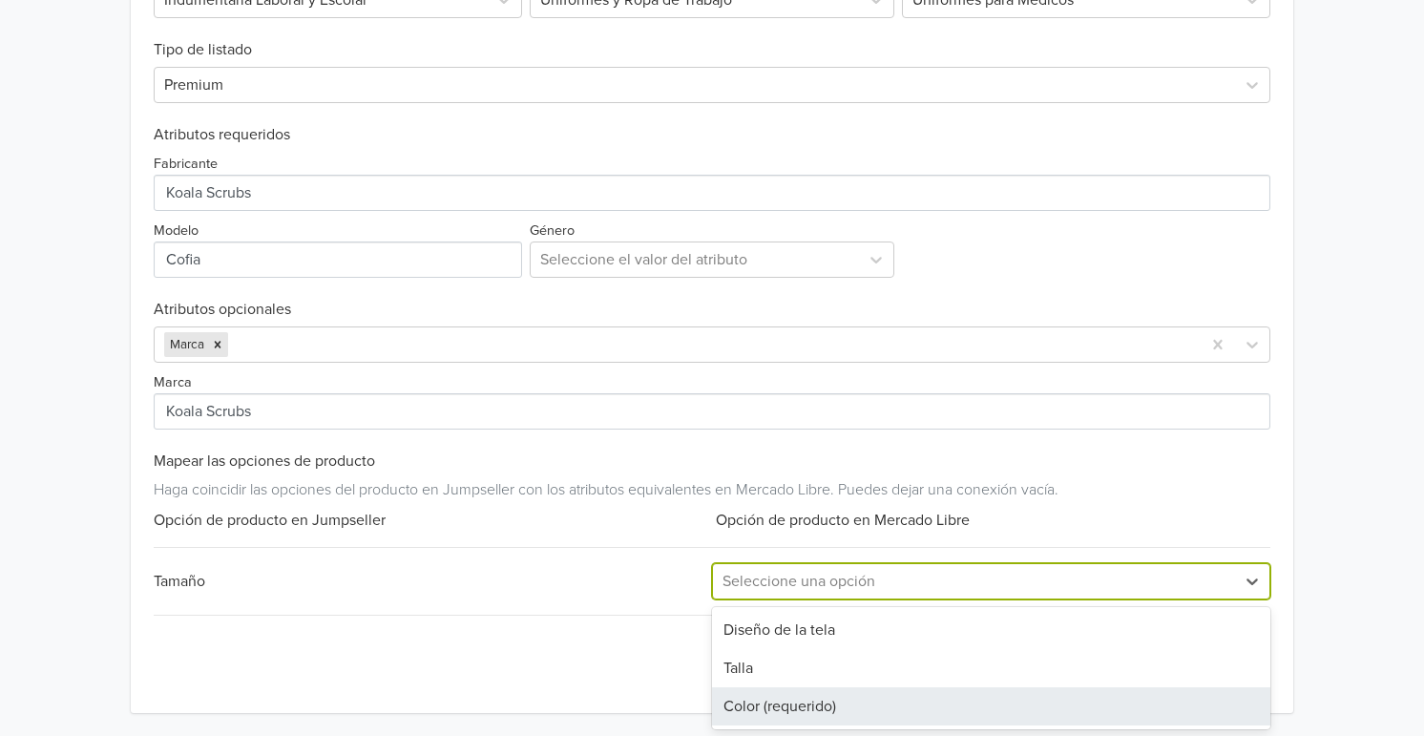
click at [814, 695] on div "Color (requerido)" at bounding box center [991, 706] width 558 height 38
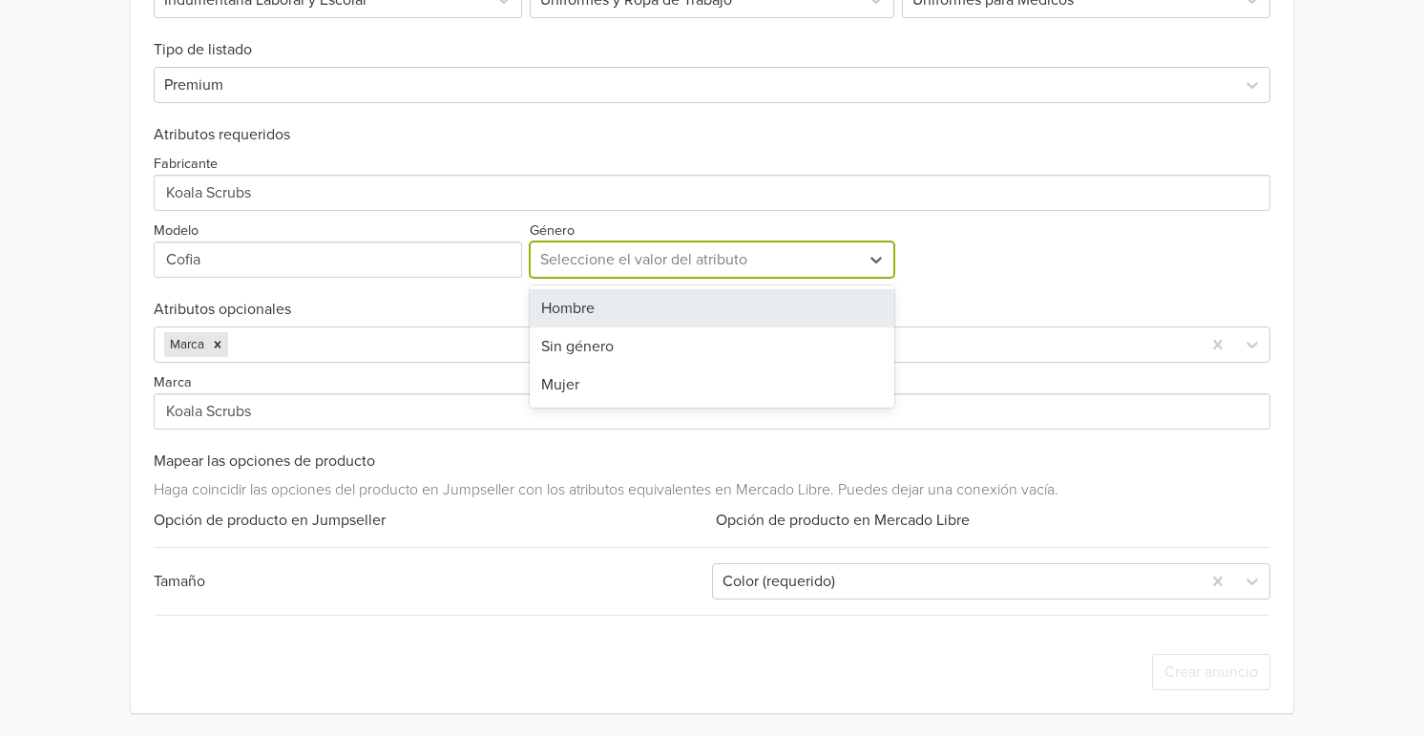
click at [696, 251] on div at bounding box center [694, 259] width 309 height 27
click at [667, 328] on div "Sin género" at bounding box center [712, 346] width 364 height 38
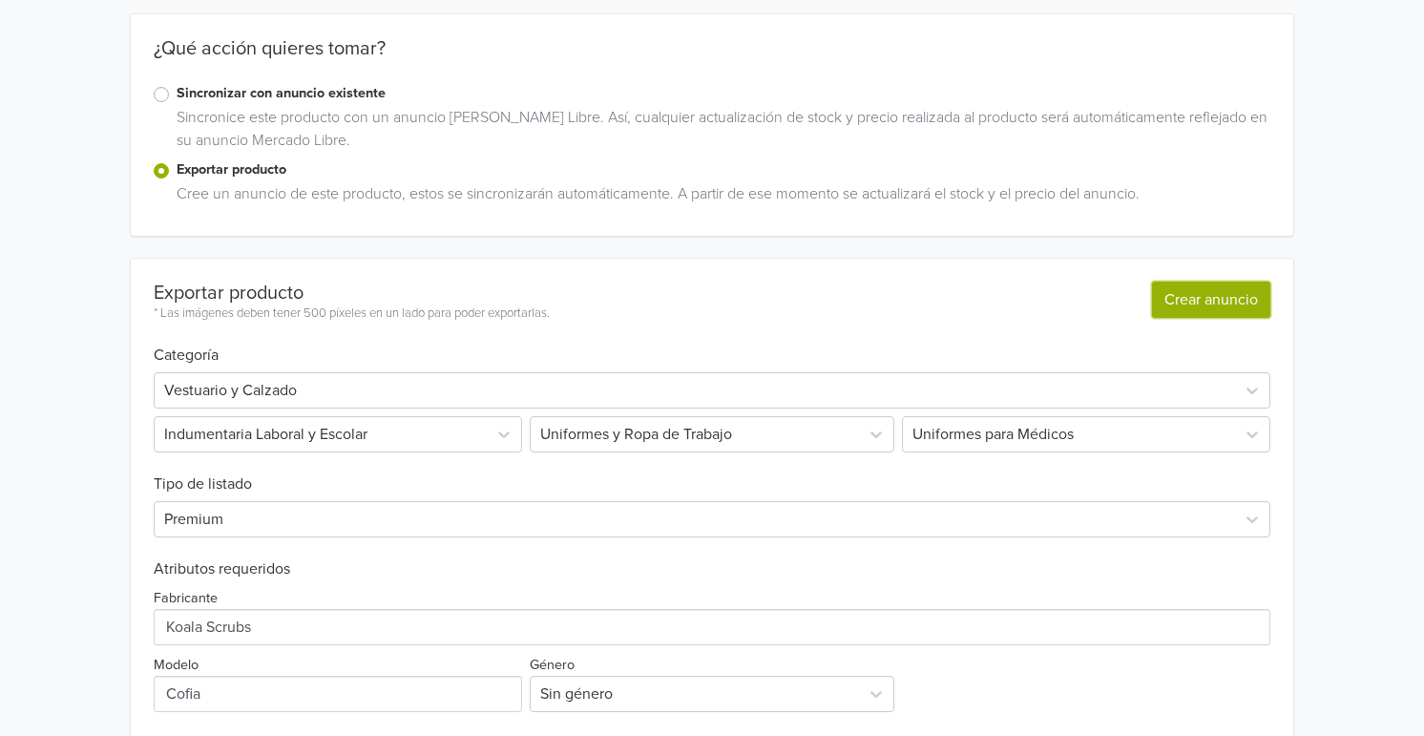
click at [1183, 292] on button "Crear anuncio" at bounding box center [1211, 299] width 118 height 36
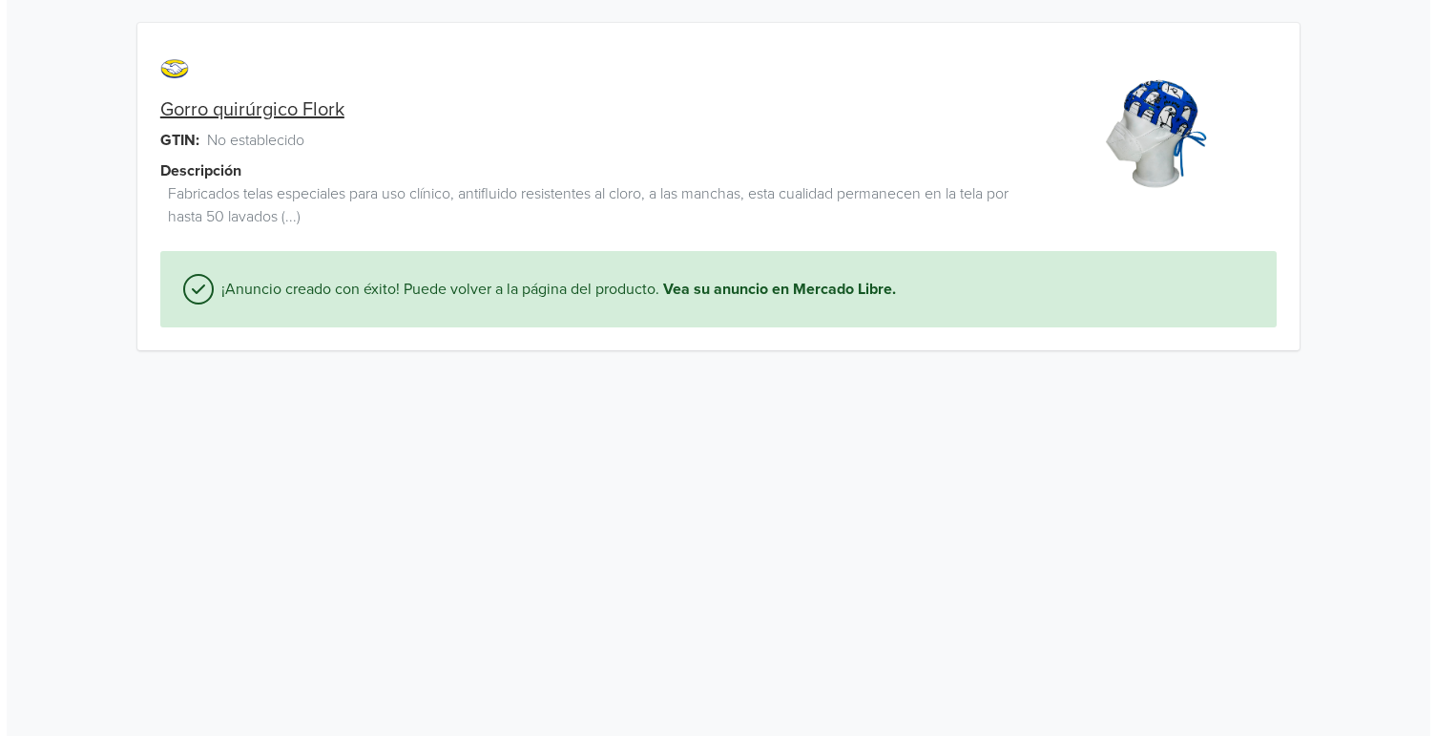
scroll to position [0, 0]
